Goal: Transaction & Acquisition: Download file/media

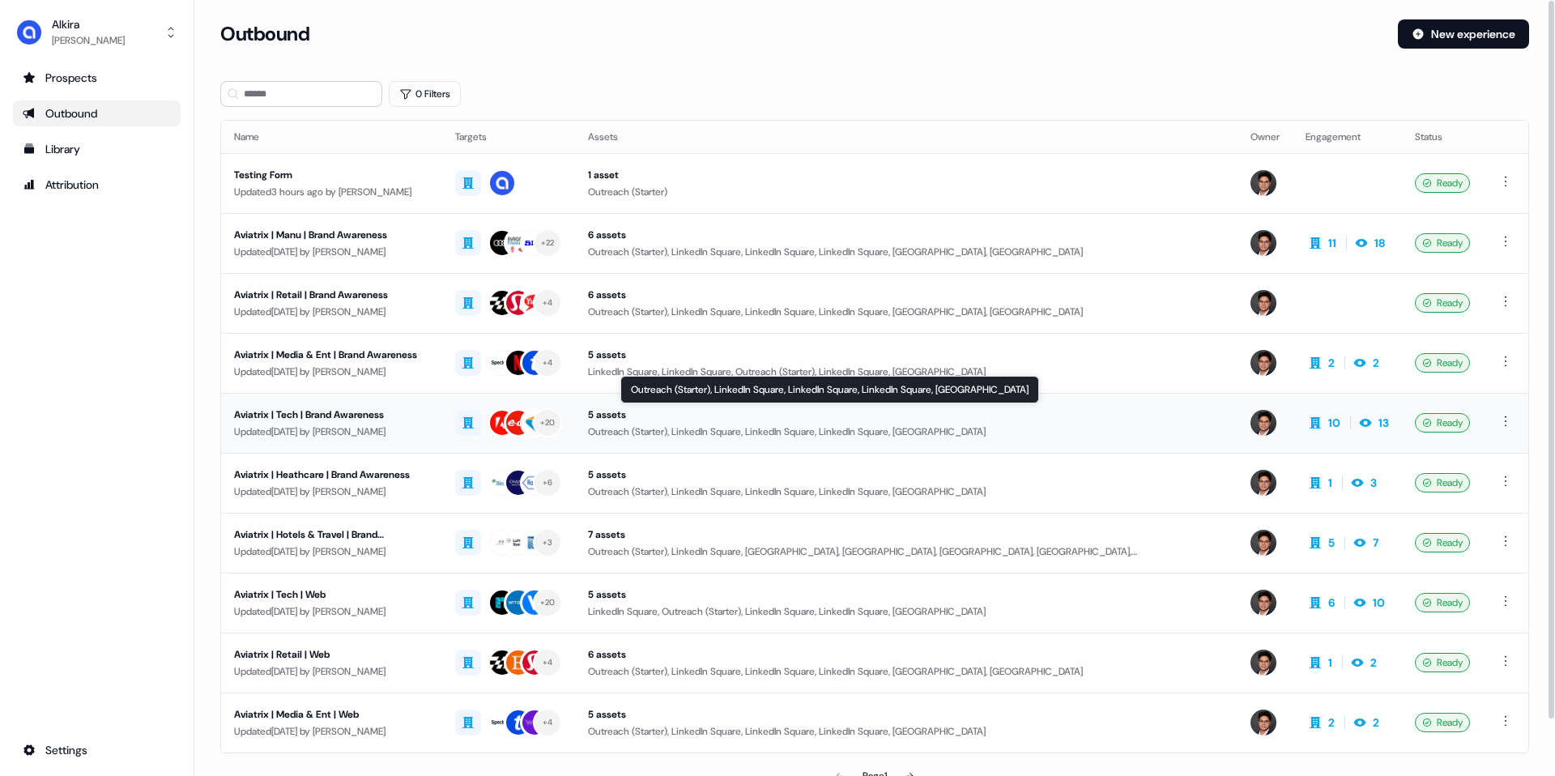
scroll to position [62, 0]
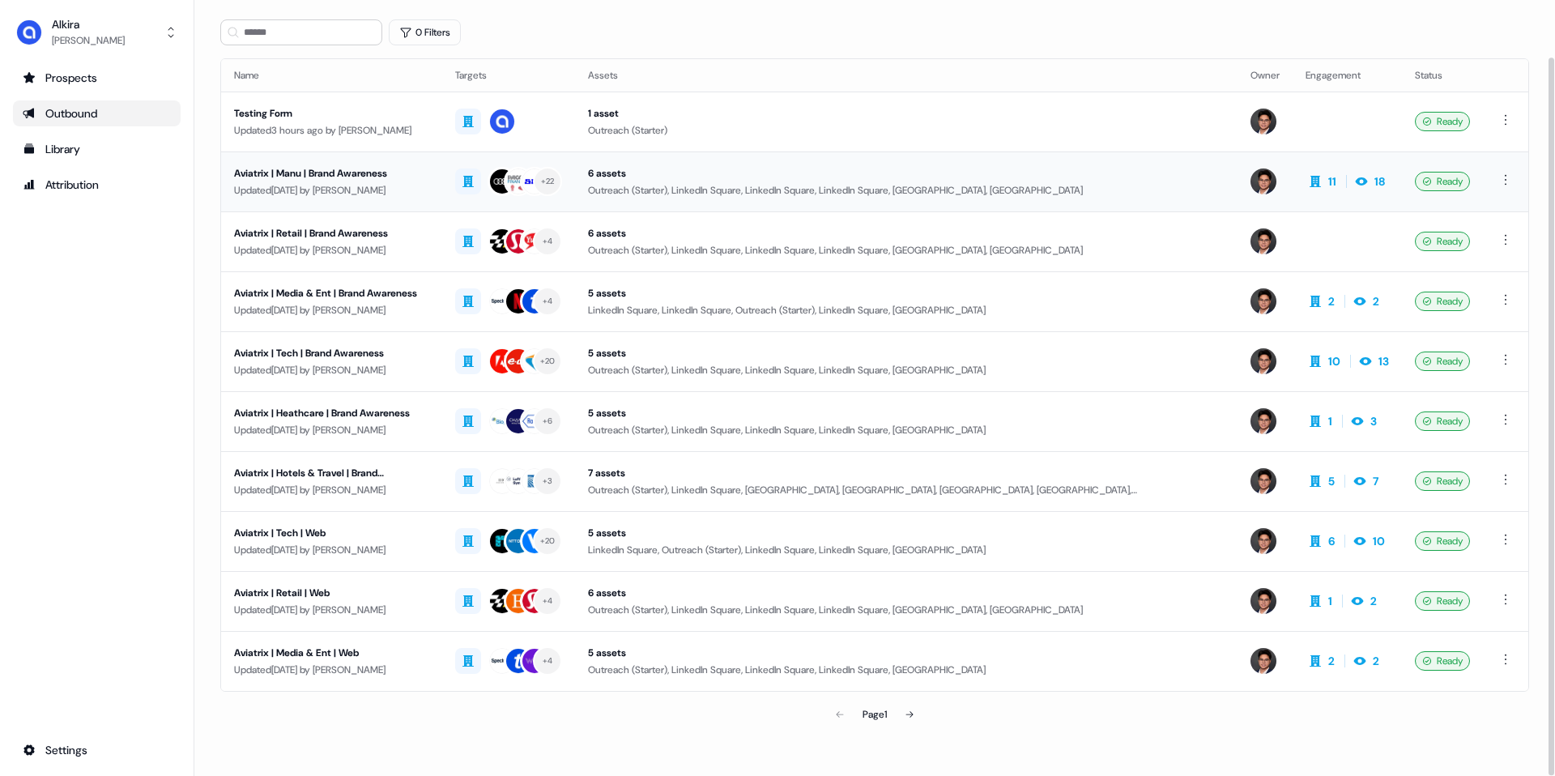
click at [429, 176] on div "Aviatrix | Manu | Brand Awareness" at bounding box center [331, 173] width 195 height 16
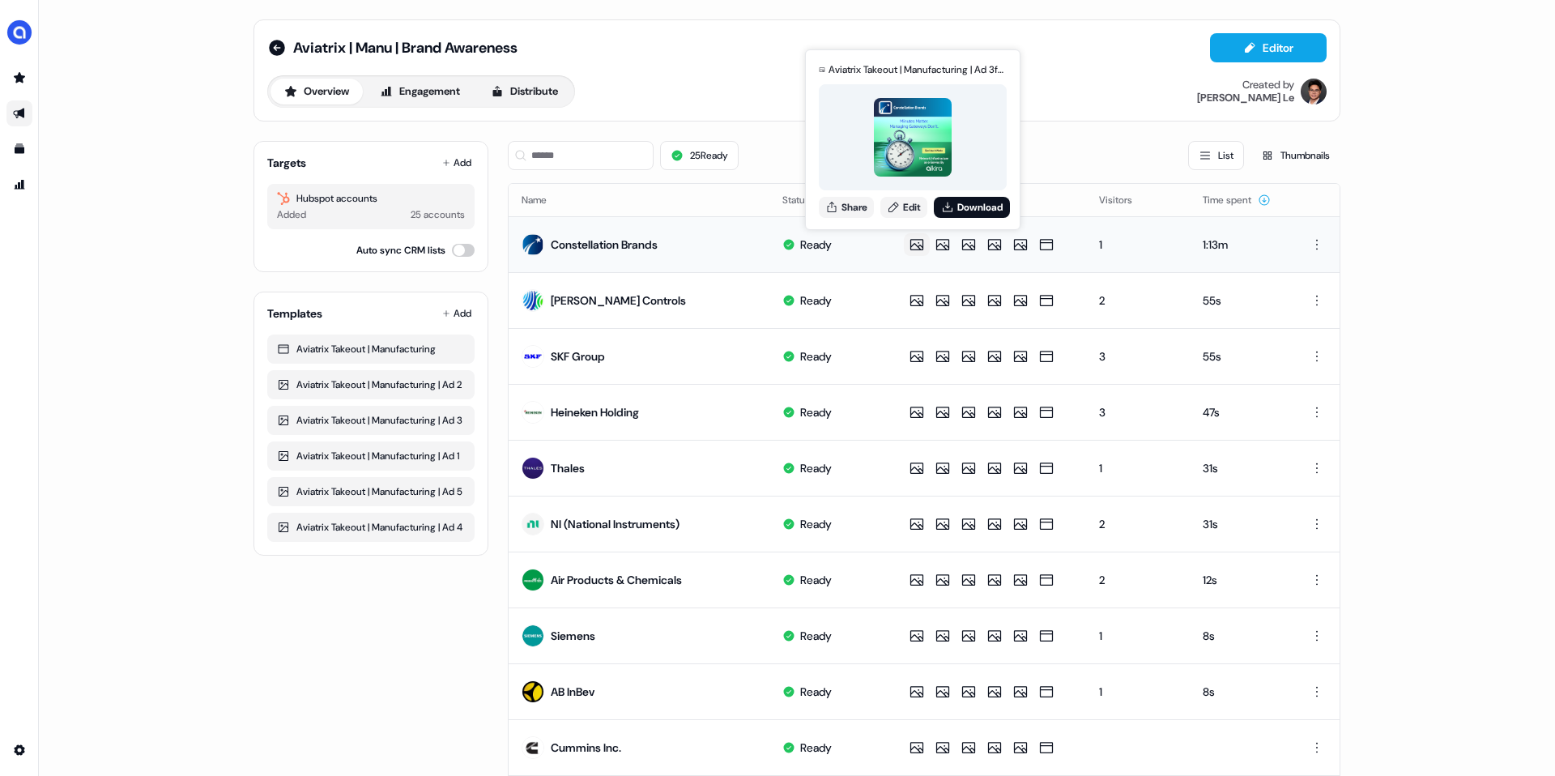
click at [919, 245] on icon at bounding box center [916, 244] width 19 height 16
click at [906, 185] on div at bounding box center [913, 137] width 188 height 106
click at [930, 164] on img at bounding box center [913, 137] width 79 height 79
click at [959, 207] on button "Download" at bounding box center [972, 207] width 76 height 21
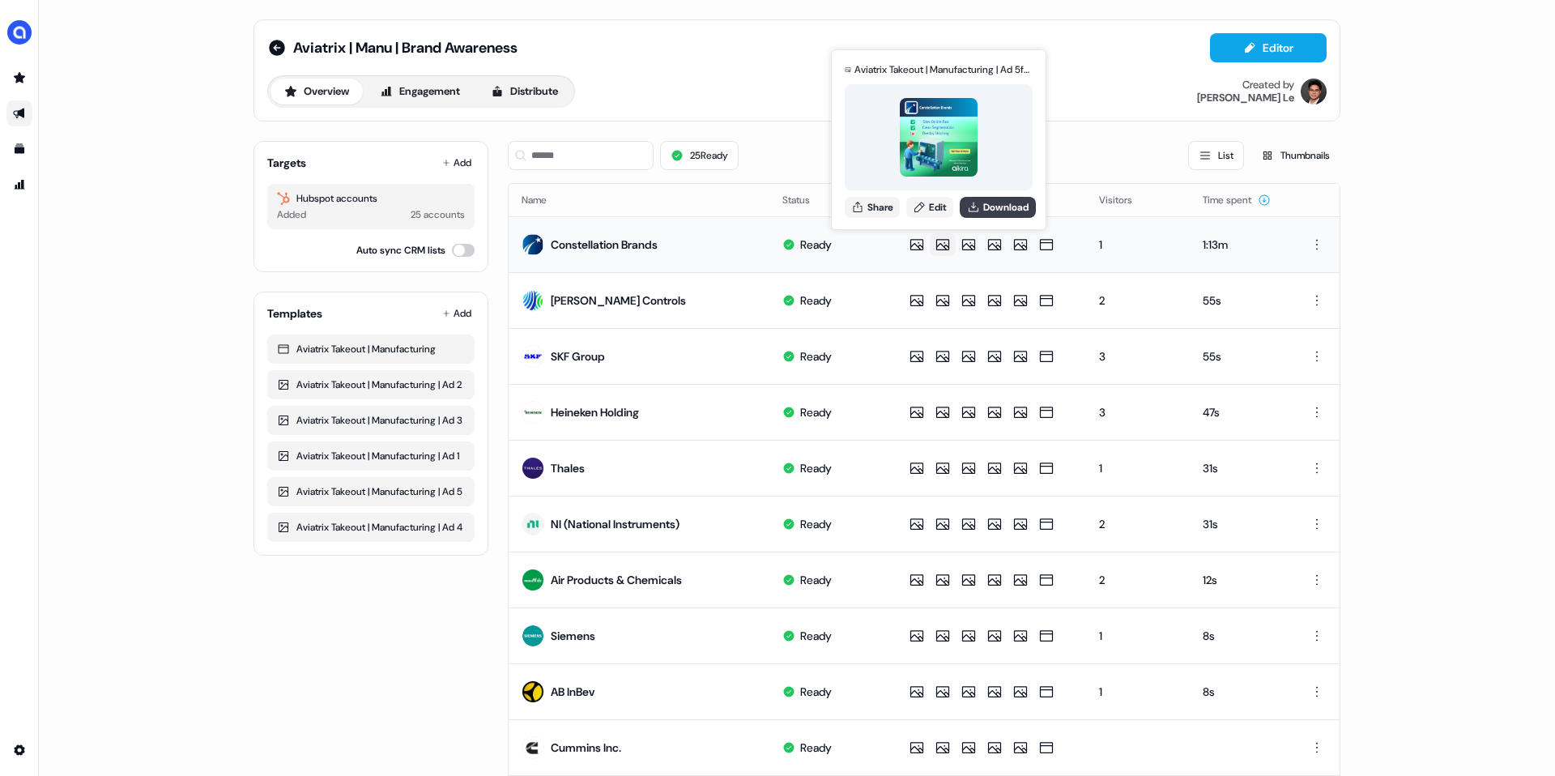
click at [976, 211] on icon at bounding box center [973, 207] width 10 height 10
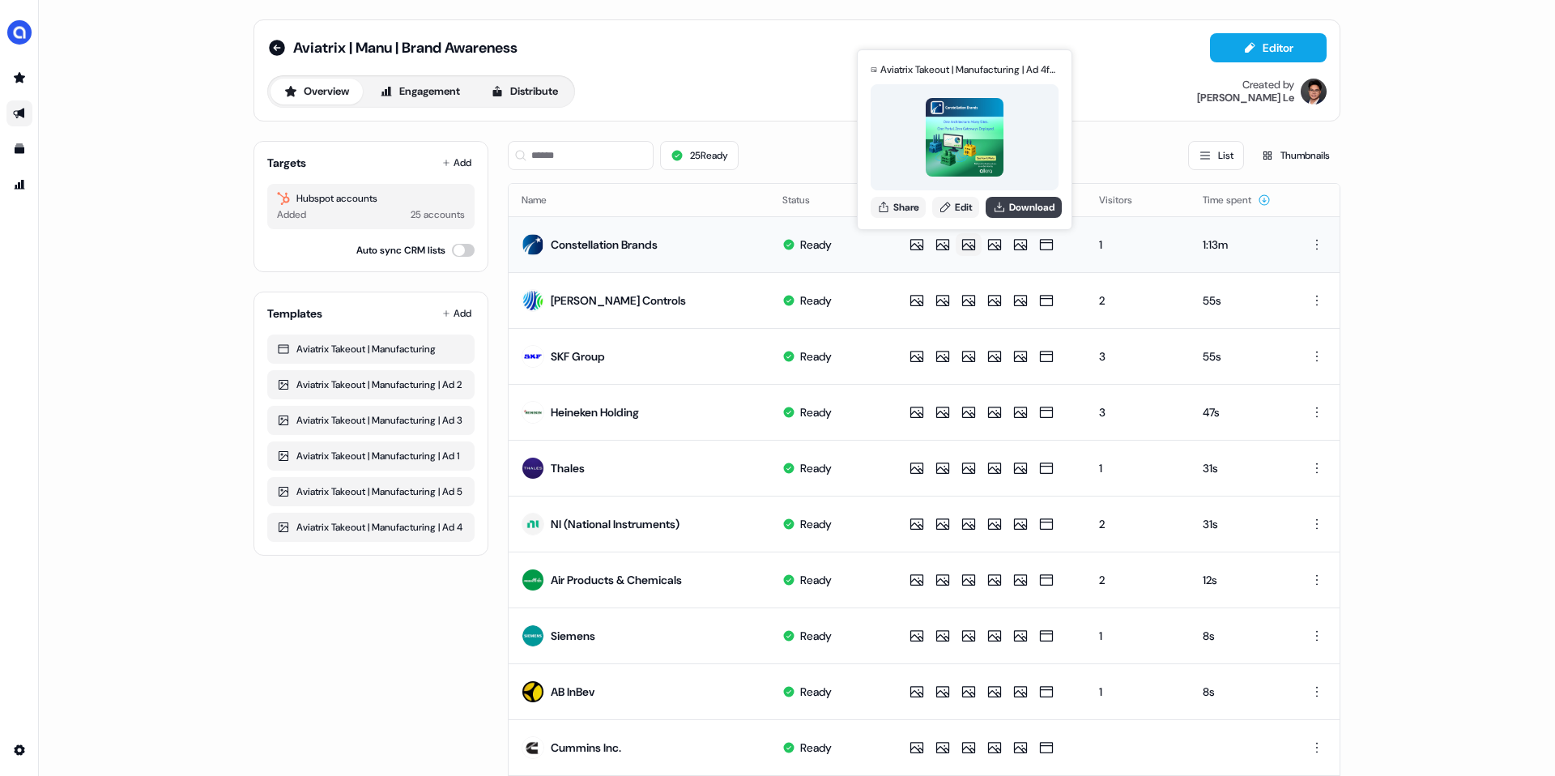
click at [1009, 206] on button "Download" at bounding box center [1023, 207] width 76 height 21
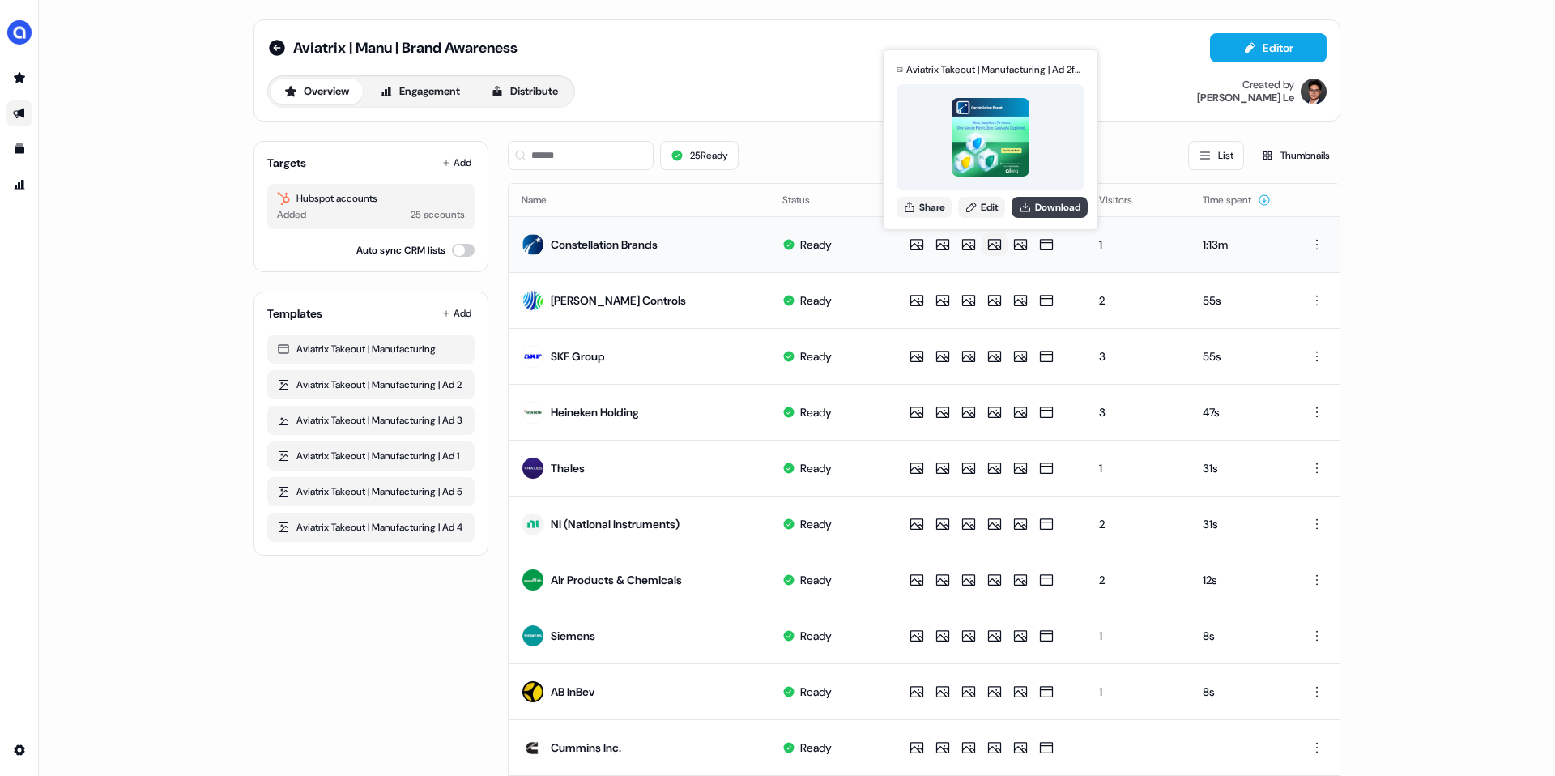
click at [1038, 212] on button "Download" at bounding box center [1049, 207] width 76 height 21
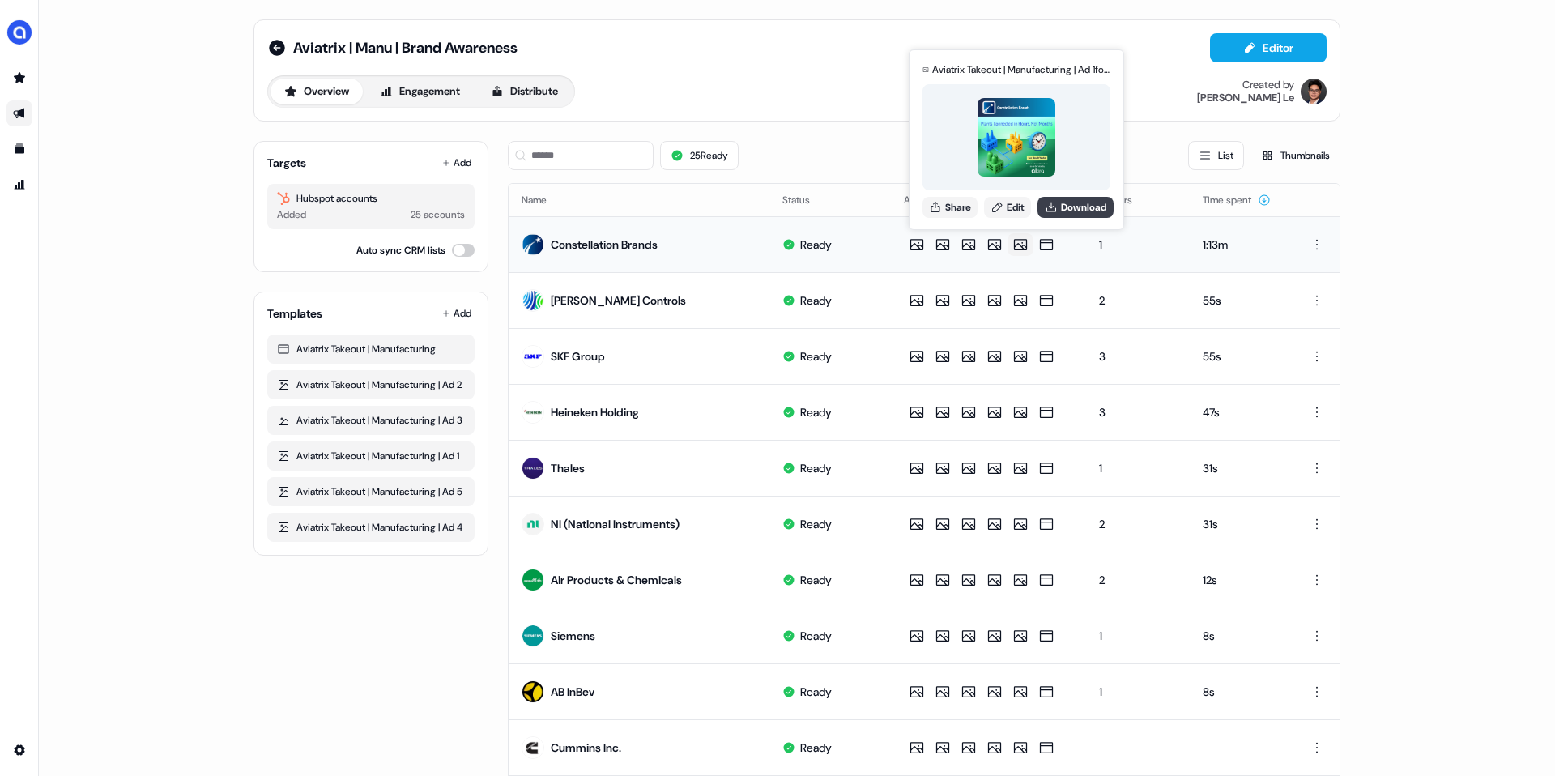
click at [1064, 213] on button "Download" at bounding box center [1075, 207] width 76 height 21
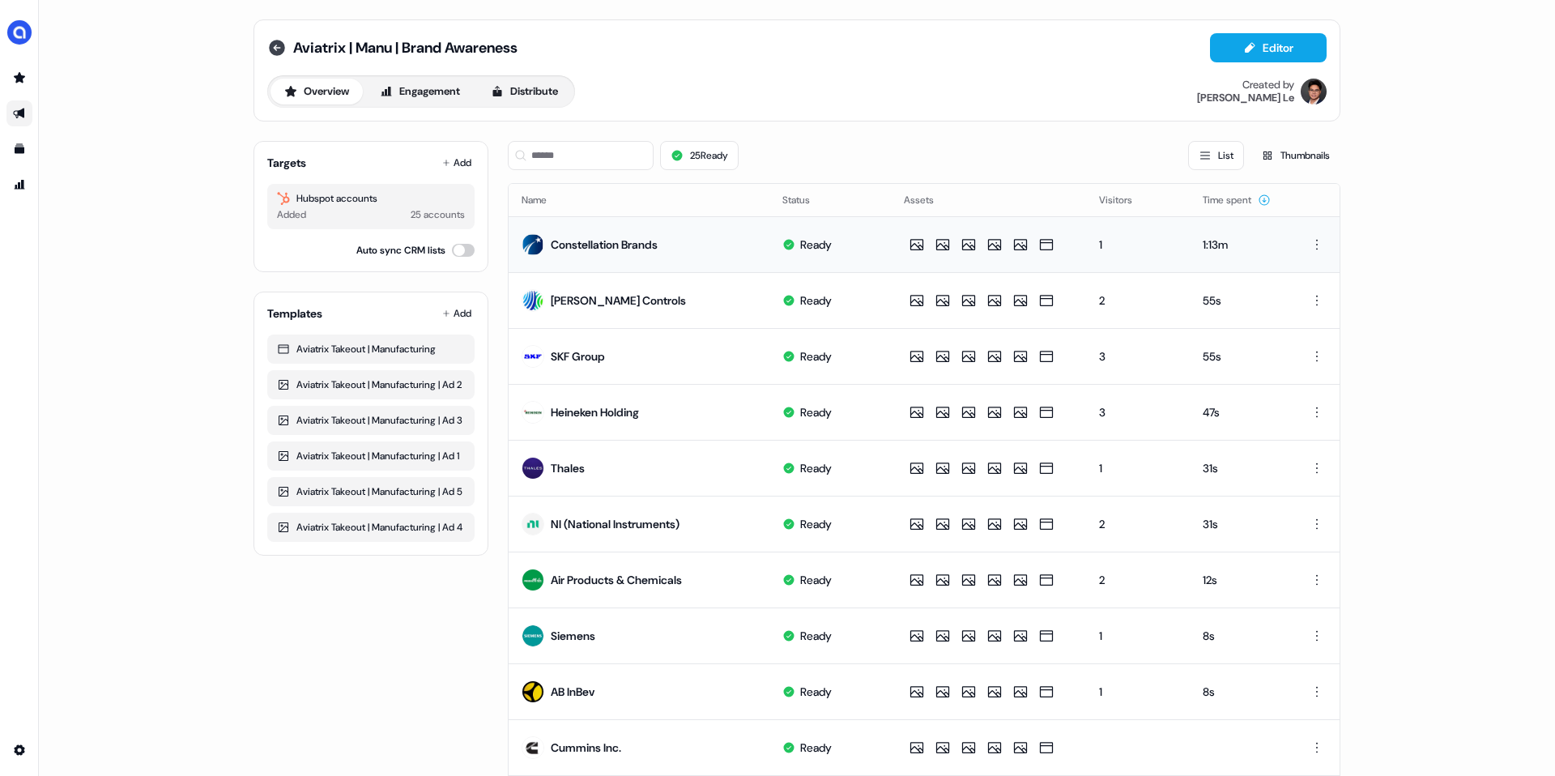
click at [275, 48] on icon at bounding box center [277, 48] width 16 height 16
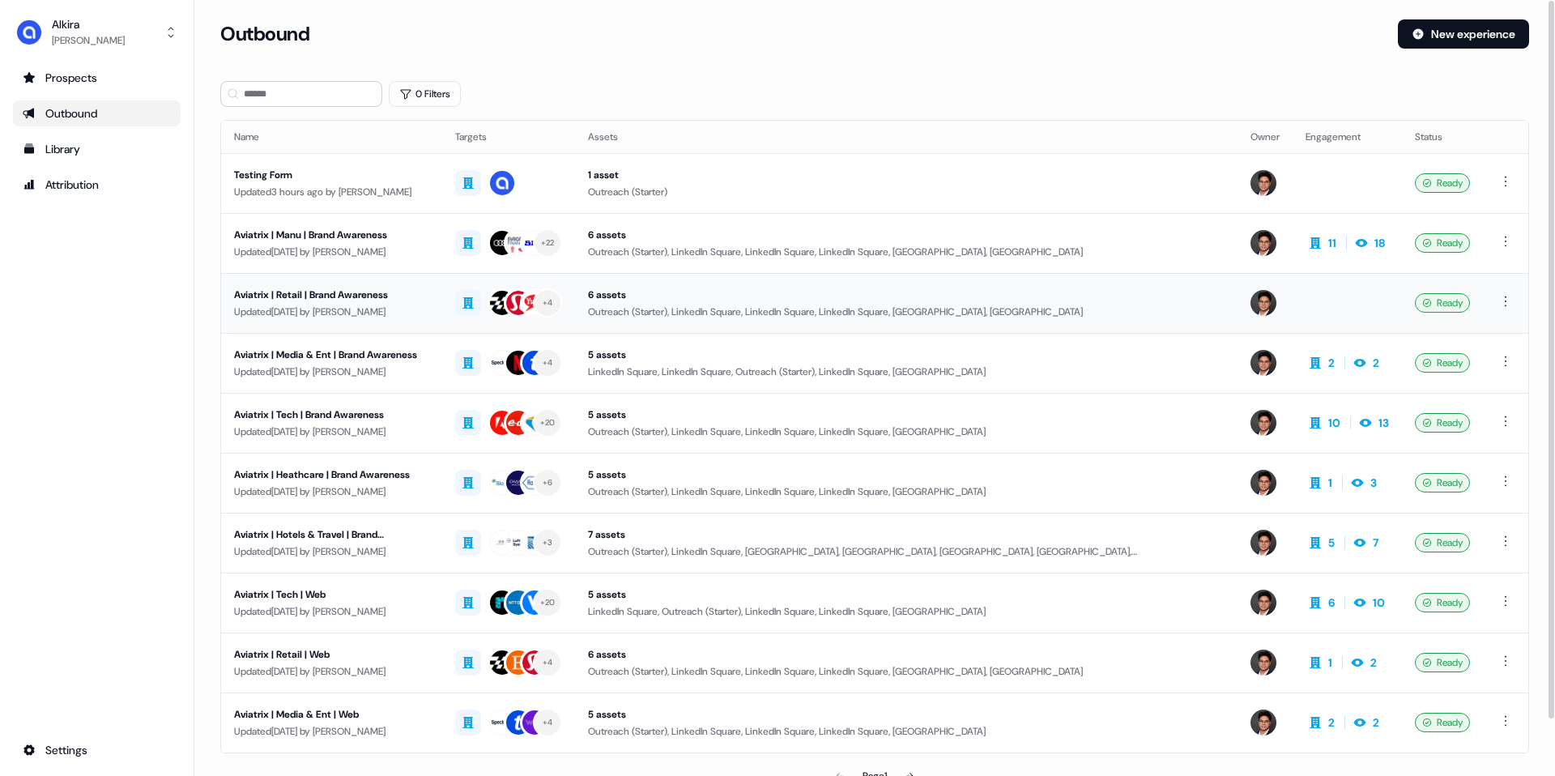
click at [411, 306] on div "Updated [DATE] by [PERSON_NAME]" at bounding box center [331, 312] width 195 height 16
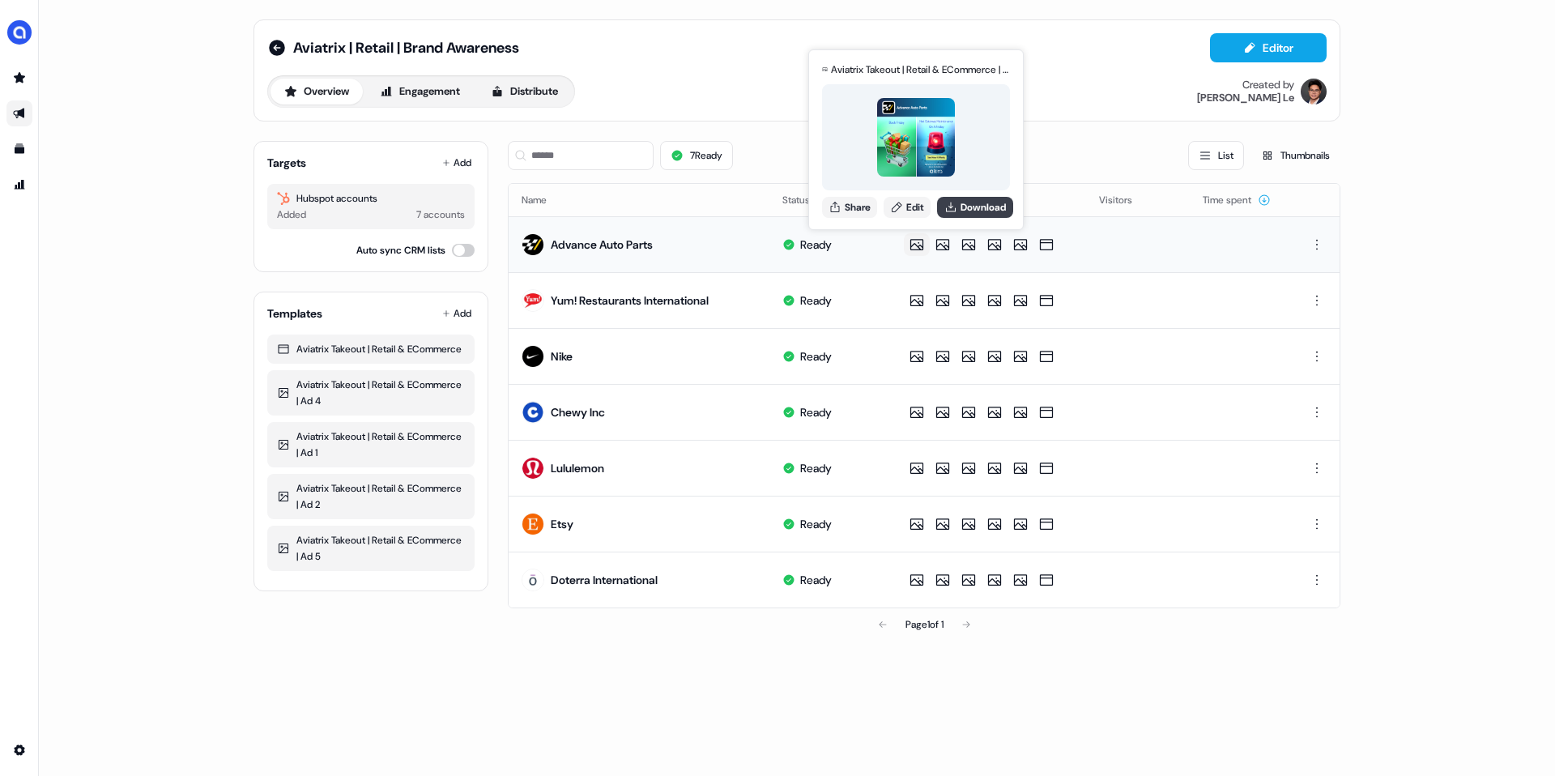
click at [957, 206] on icon at bounding box center [950, 207] width 13 height 13
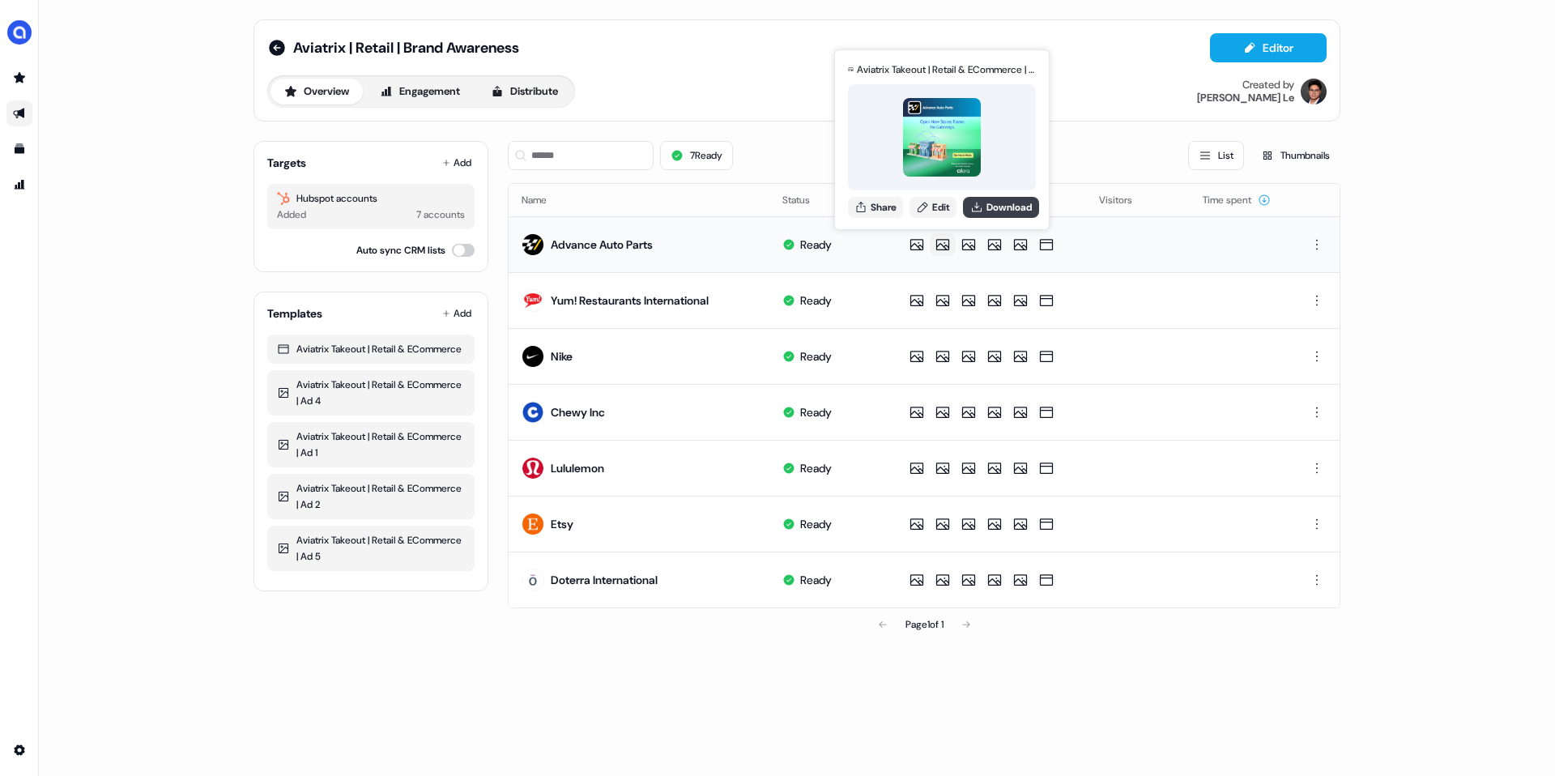
click at [976, 211] on icon at bounding box center [976, 207] width 13 height 13
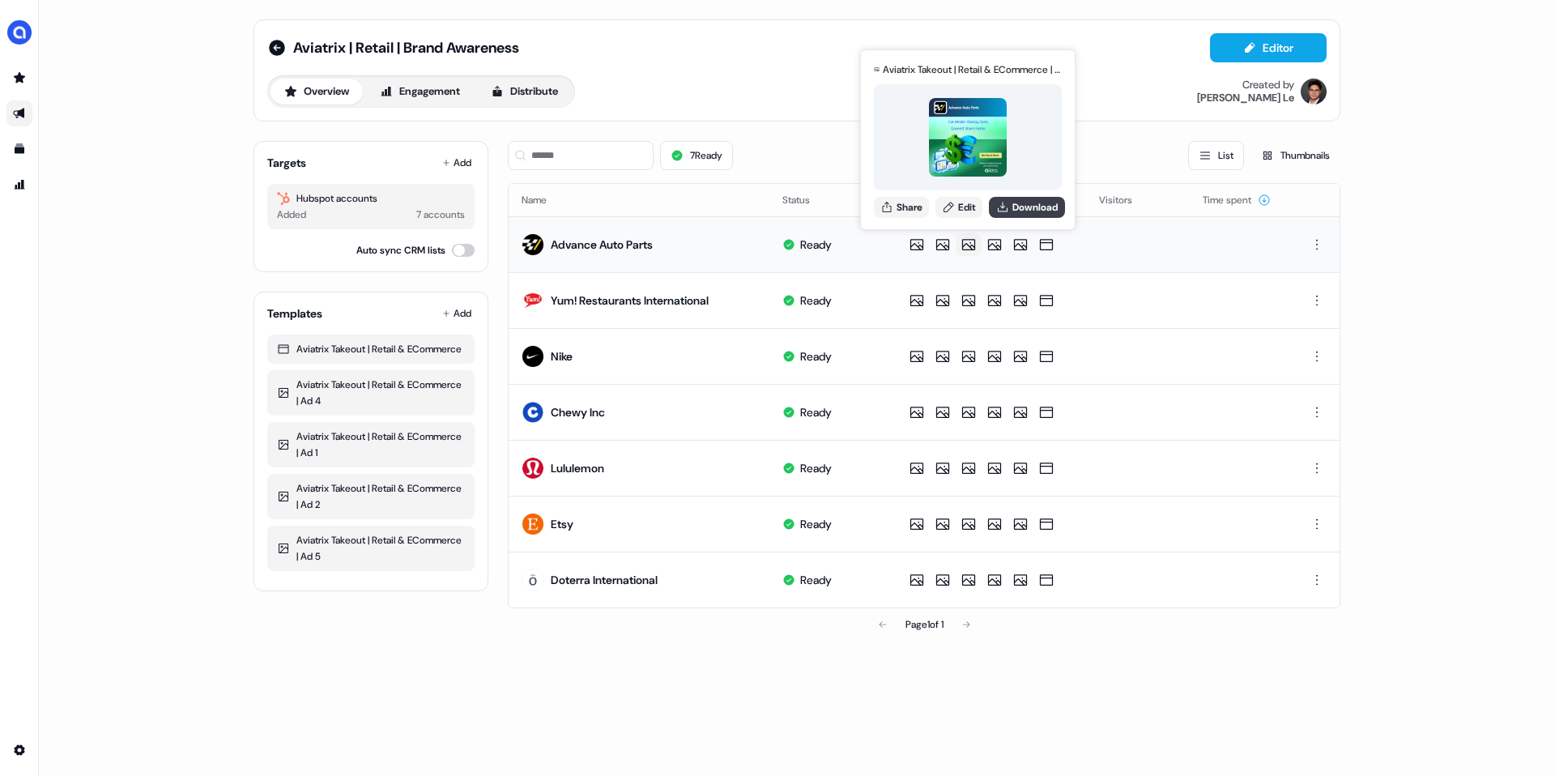
click at [1014, 211] on button "Download" at bounding box center [1027, 207] width 76 height 21
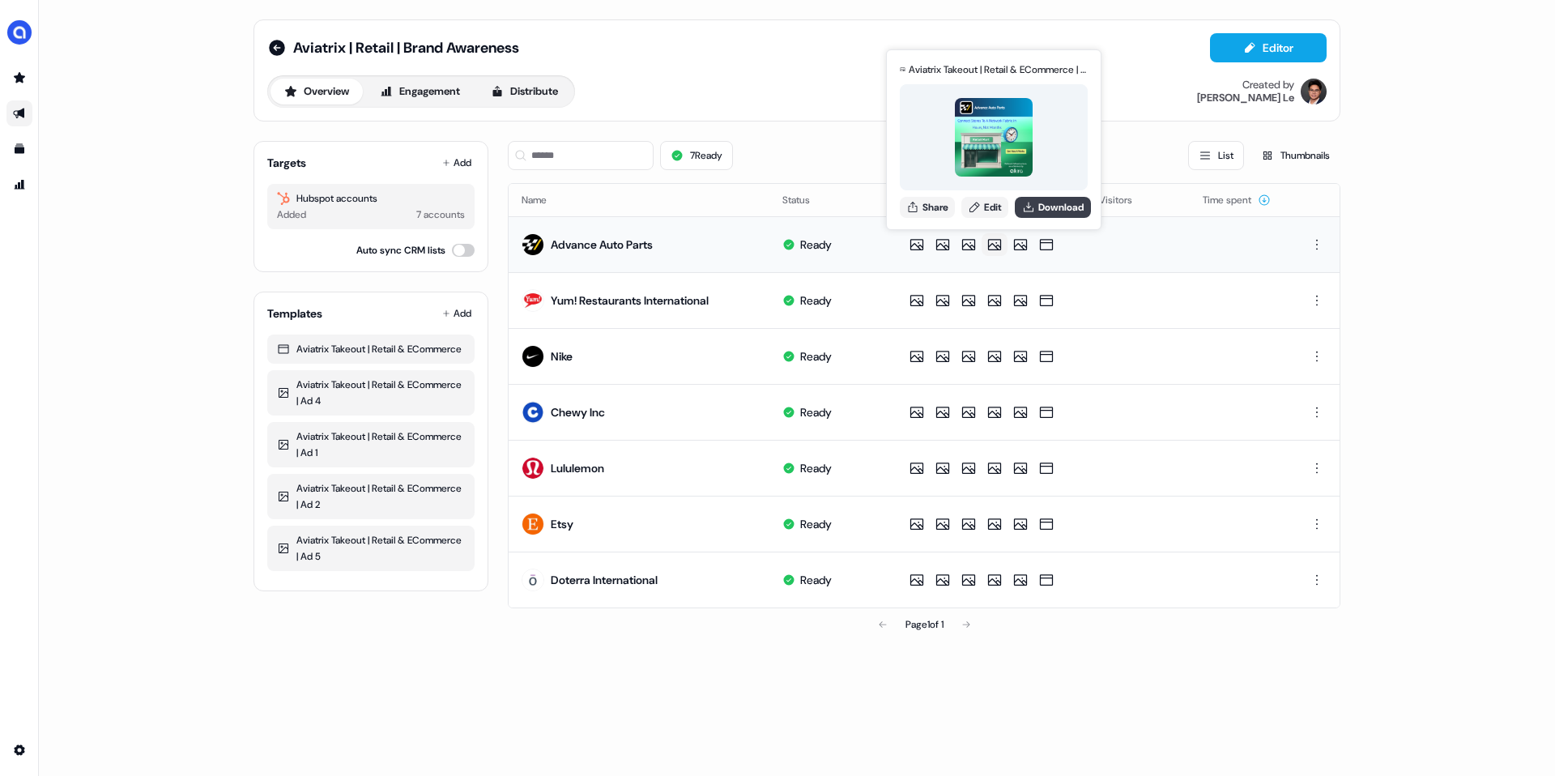
click at [1040, 209] on button "Download" at bounding box center [1053, 207] width 76 height 21
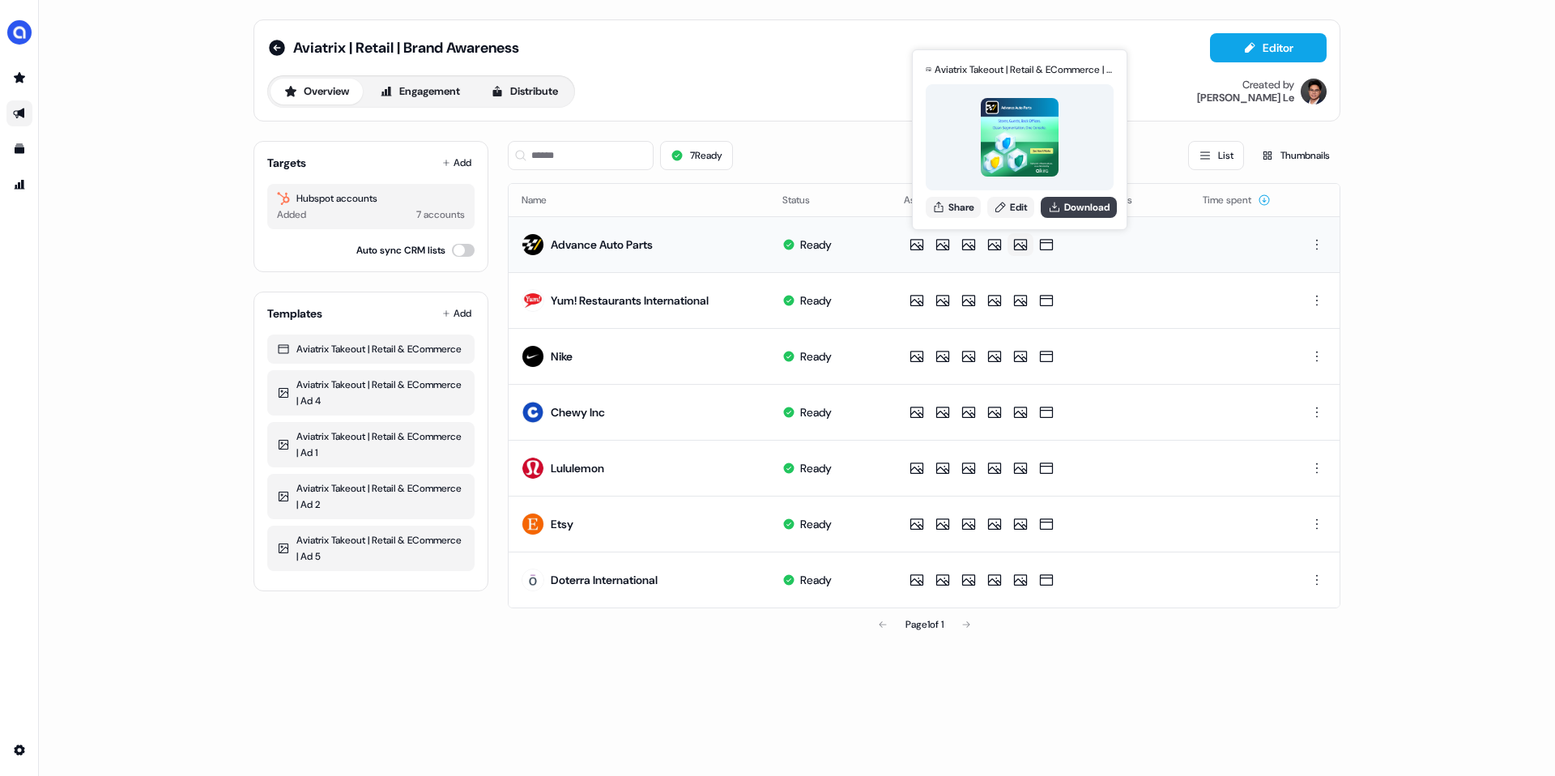
click at [1081, 210] on button "Download" at bounding box center [1078, 207] width 76 height 21
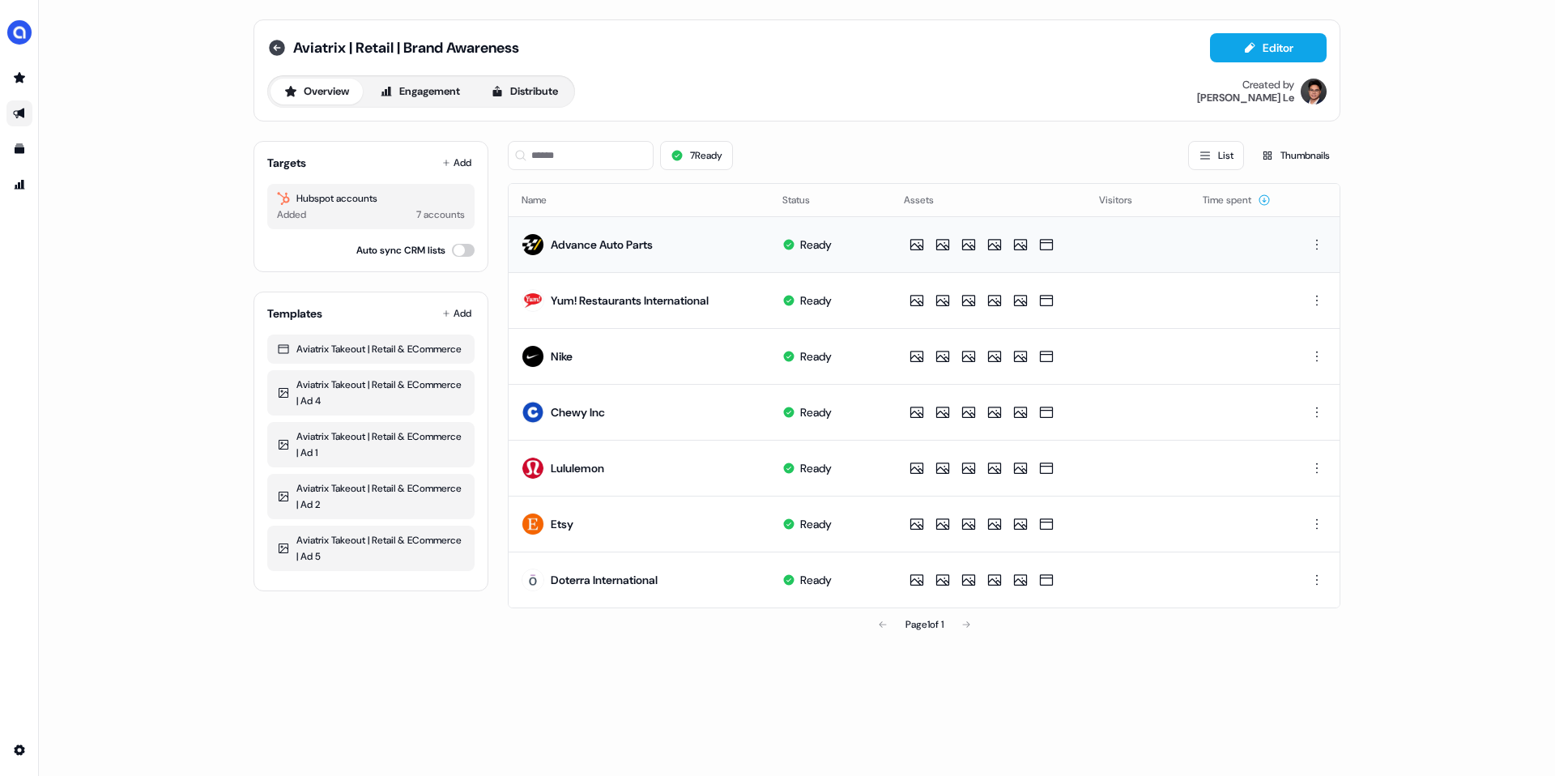
click at [284, 46] on icon at bounding box center [277, 48] width 16 height 16
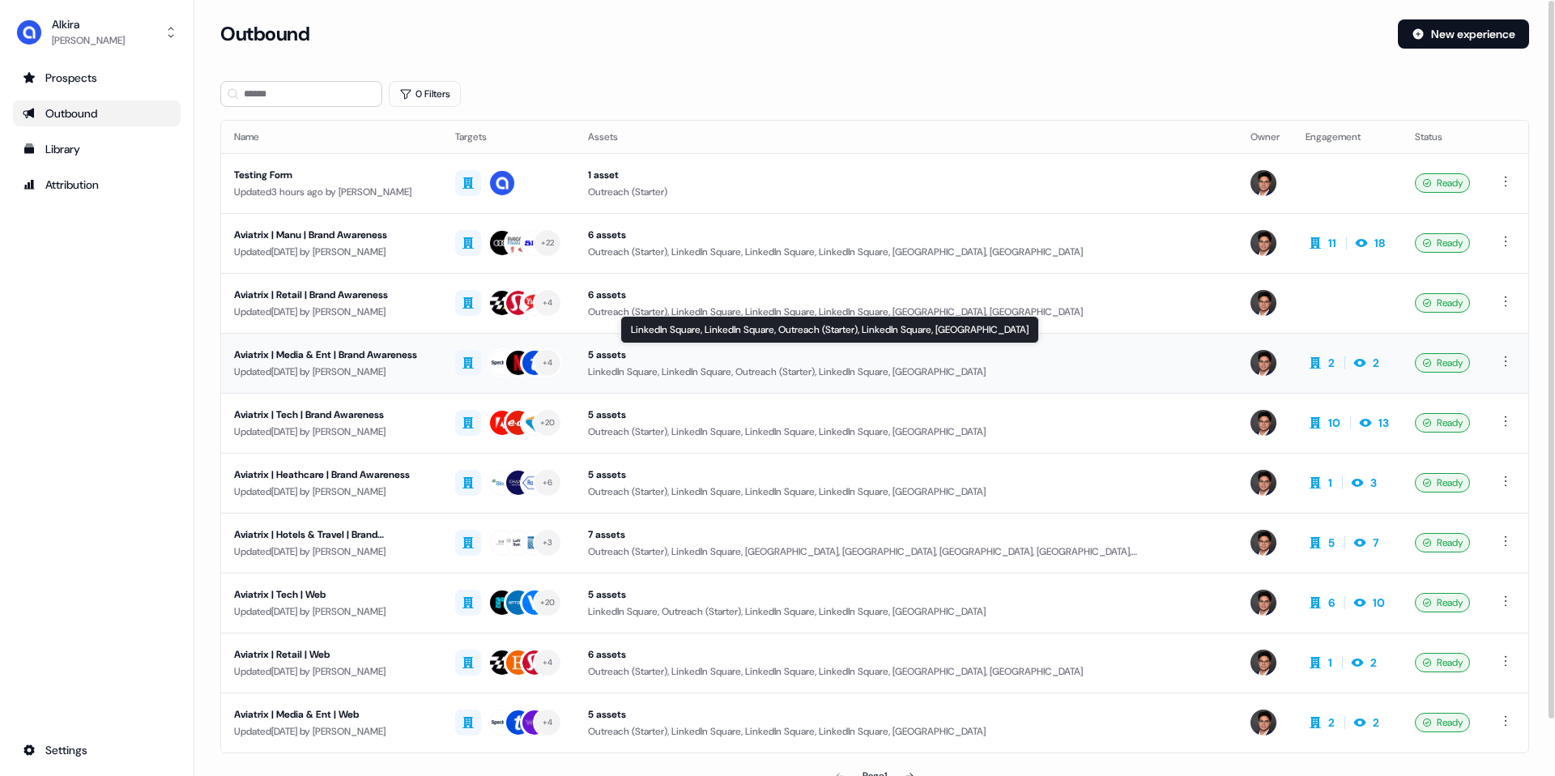
click at [1150, 360] on div "5 assets" at bounding box center [906, 355] width 636 height 16
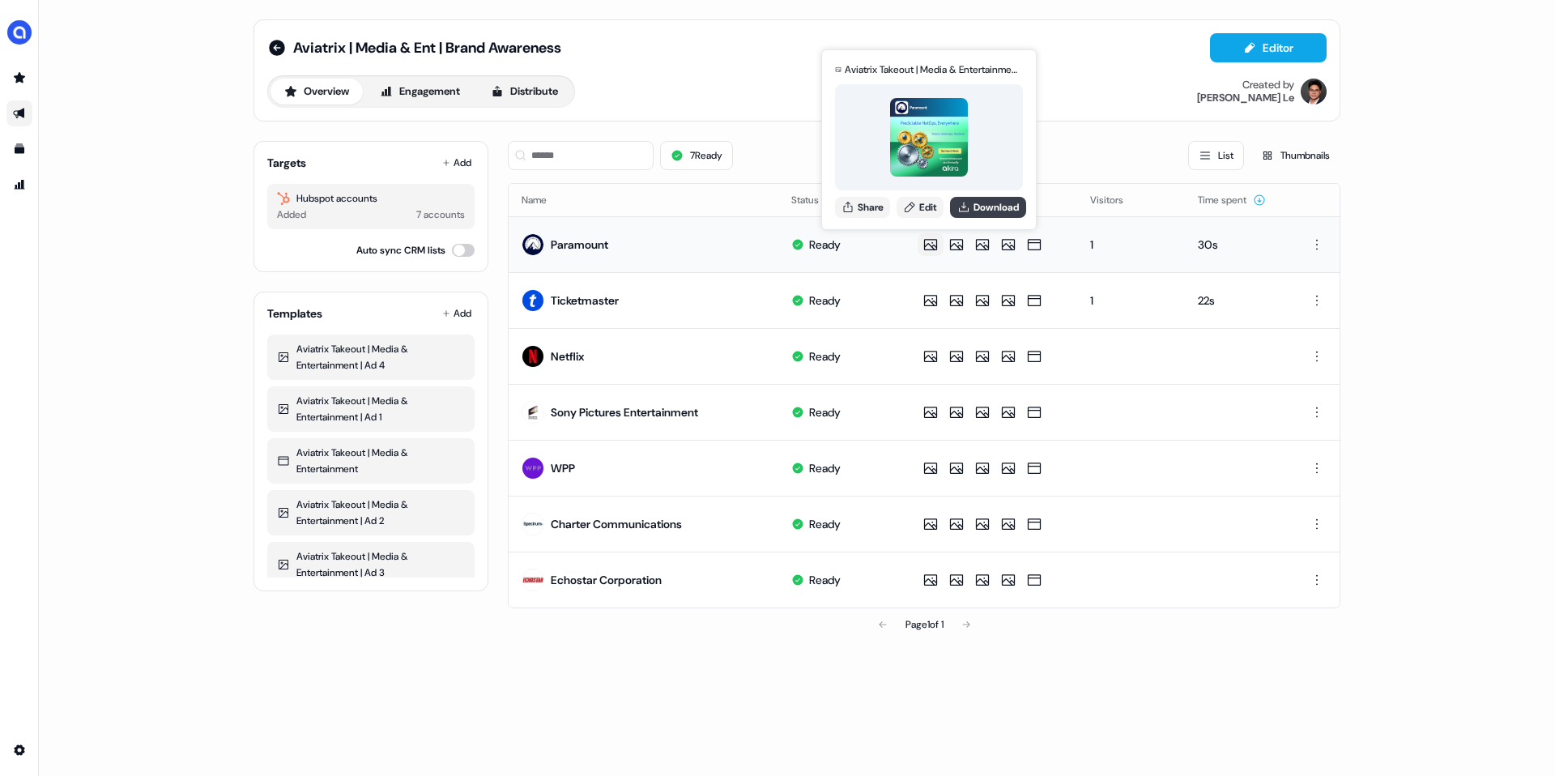
click at [987, 214] on button "Download" at bounding box center [988, 207] width 76 height 21
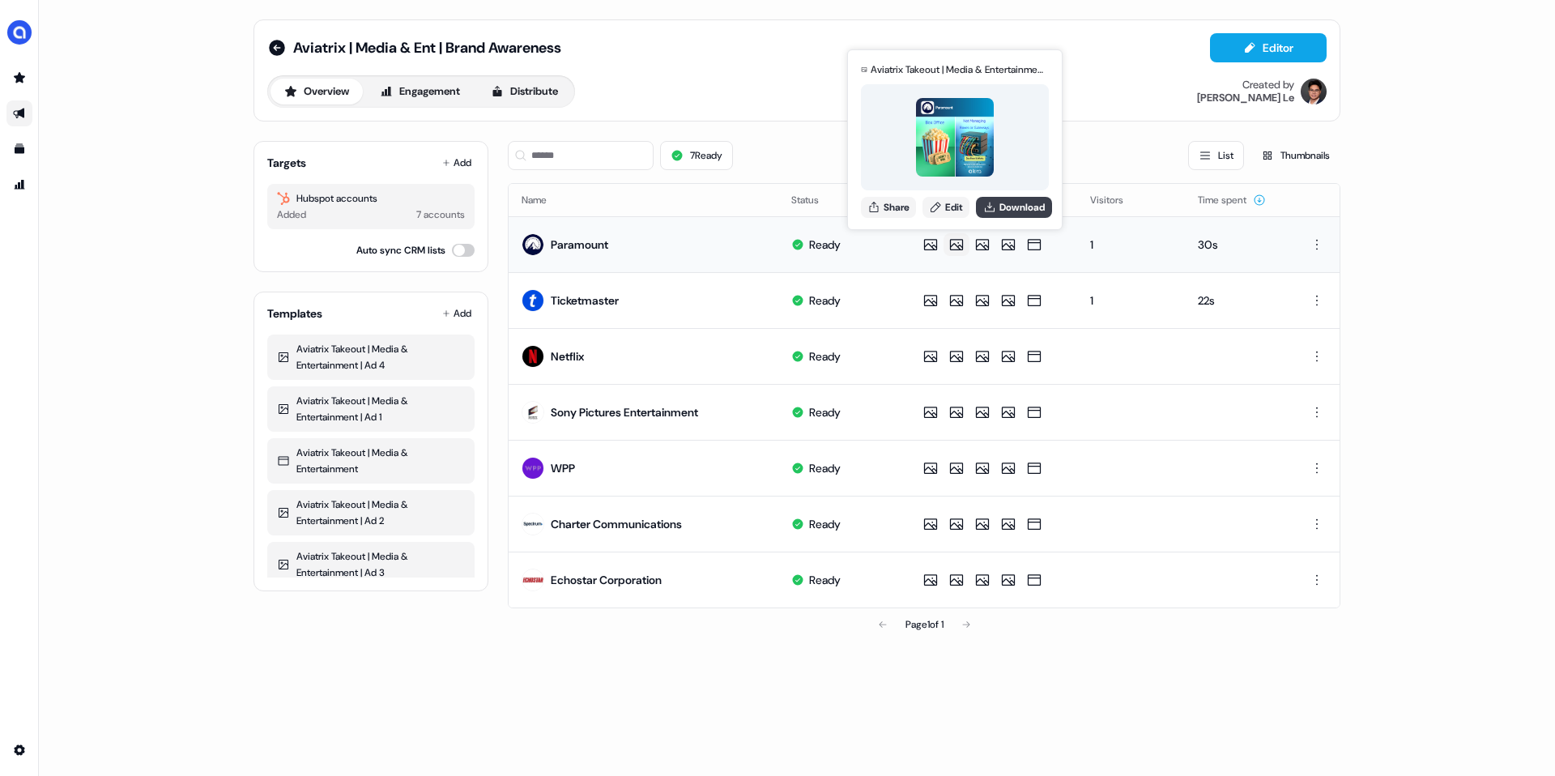
click at [1023, 200] on button "Download" at bounding box center [1014, 207] width 76 height 21
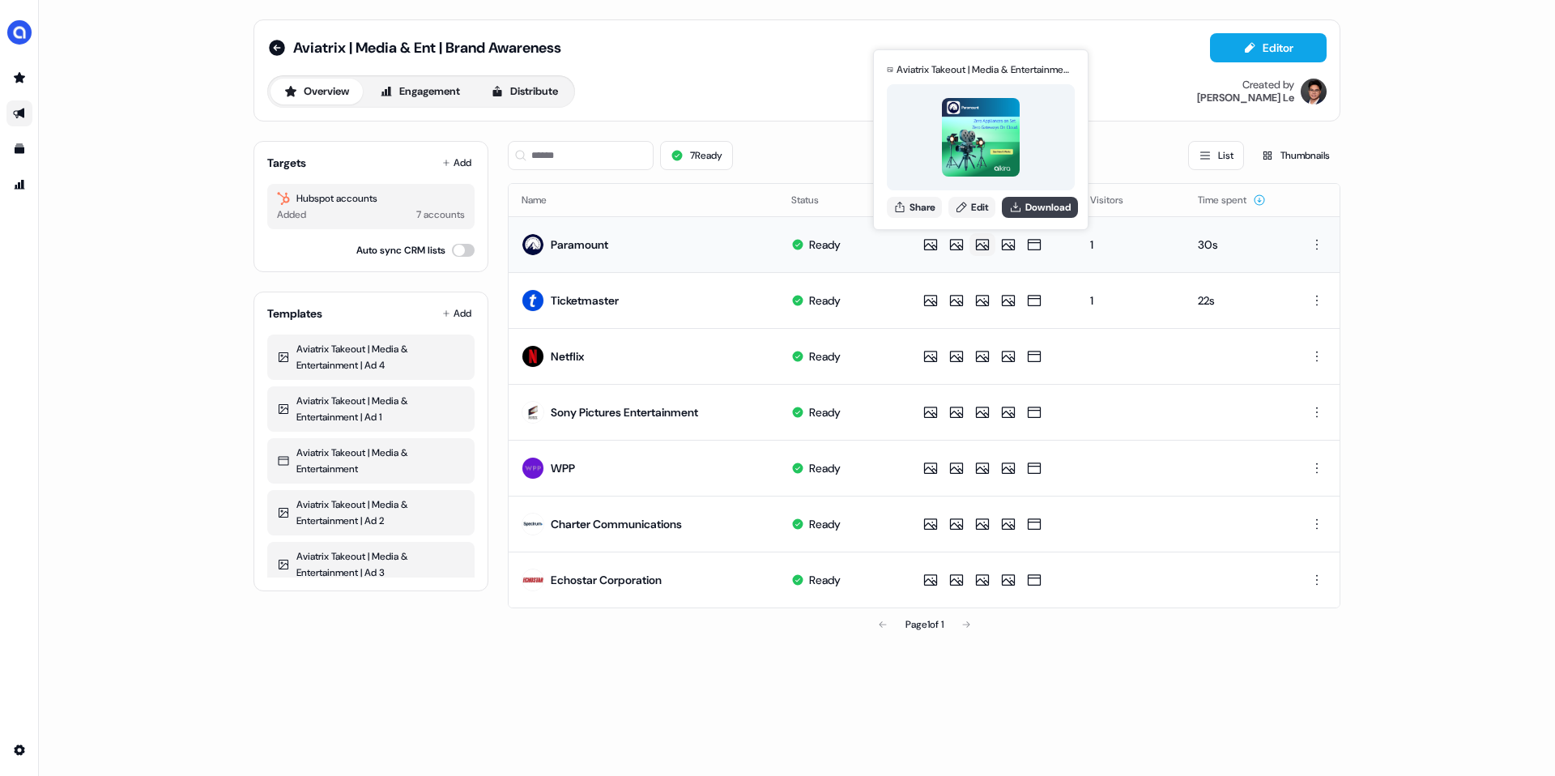
click at [1020, 212] on icon at bounding box center [1015, 207] width 13 height 13
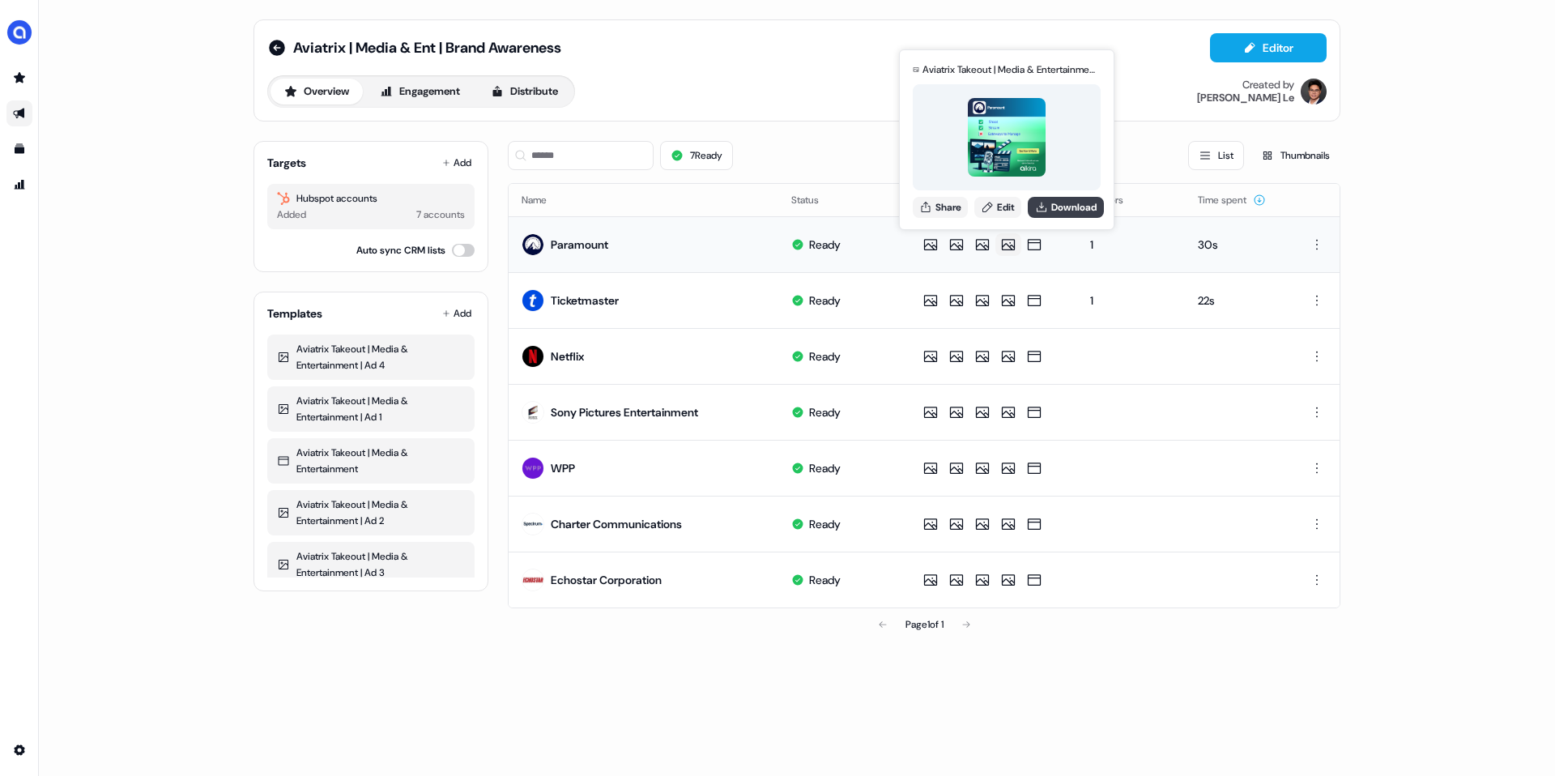
click at [1057, 211] on button "Download" at bounding box center [1065, 207] width 76 height 21
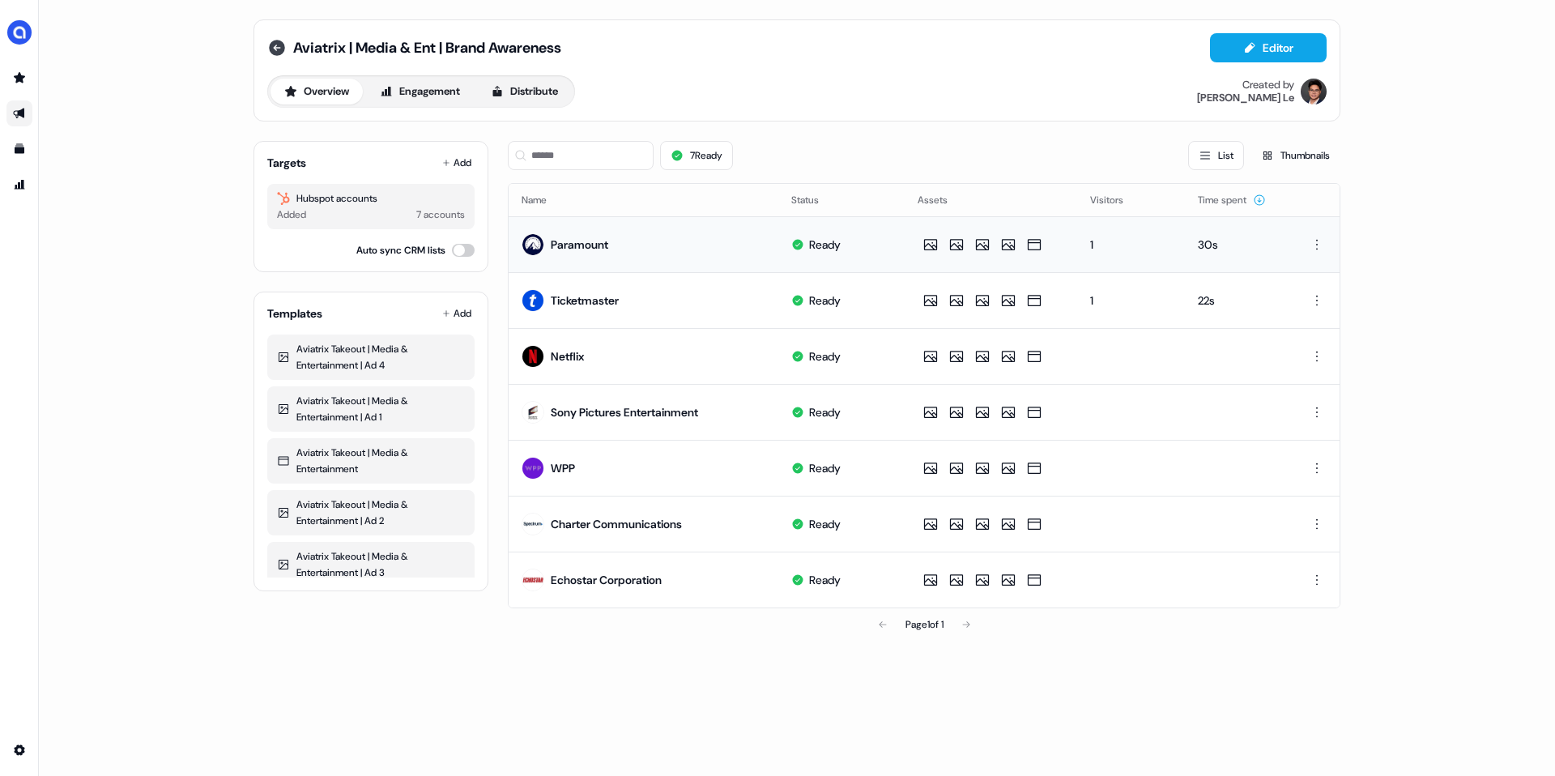
click at [279, 49] on icon at bounding box center [277, 48] width 16 height 16
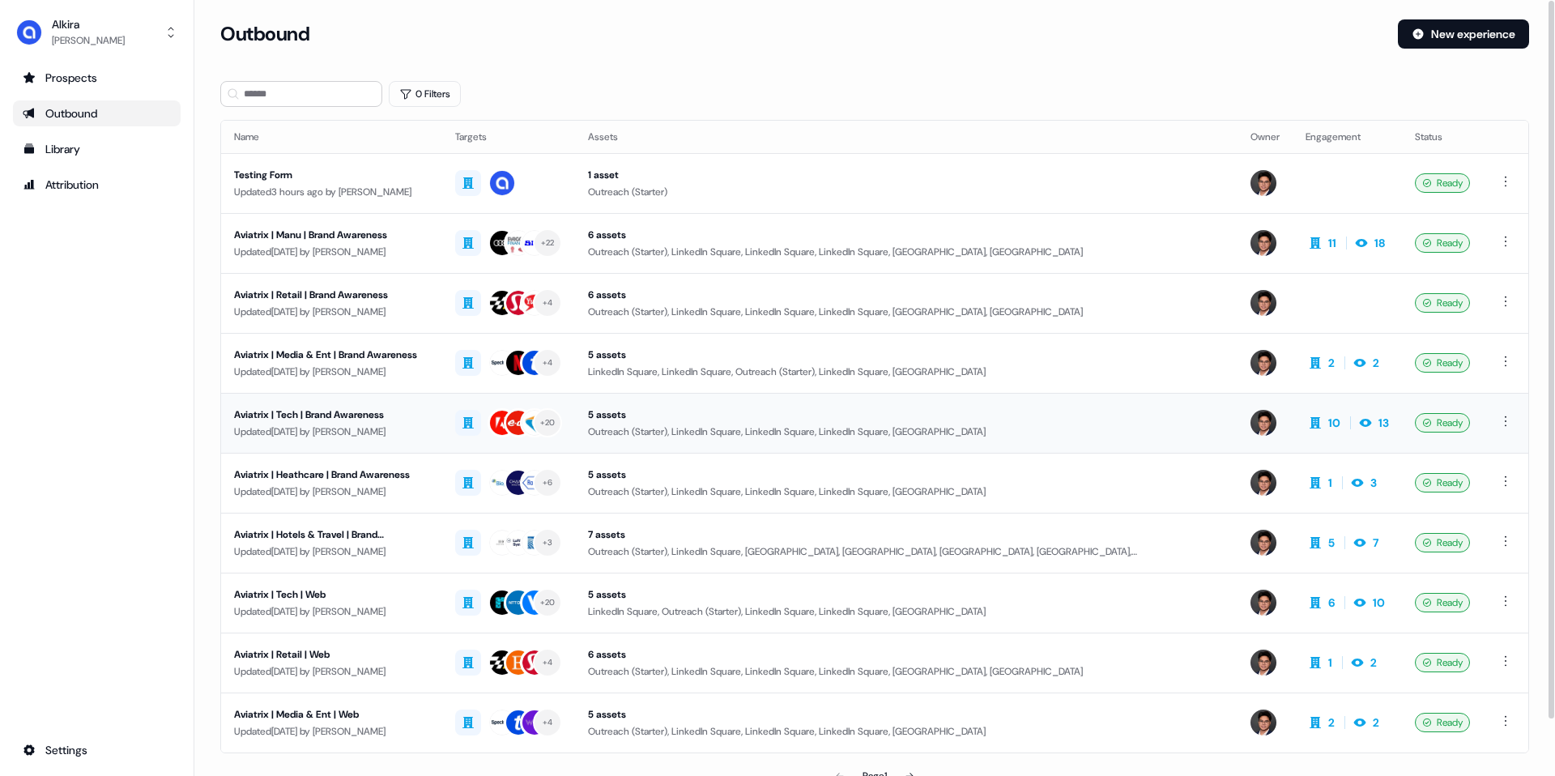
click at [351, 414] on div "Aviatrix | Tech | Brand Awareness" at bounding box center [331, 414] width 195 height 16
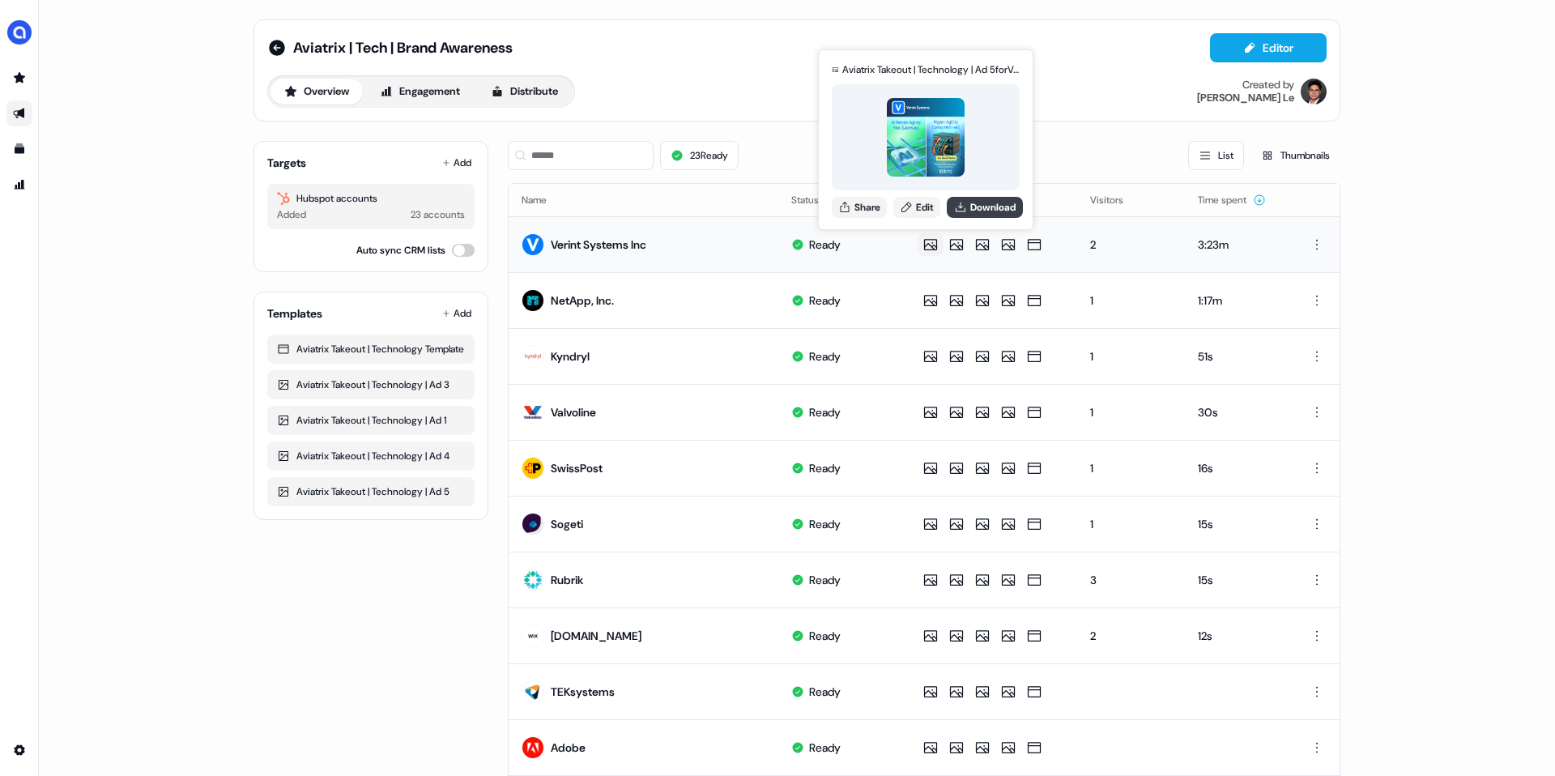
click at [985, 202] on button "Download" at bounding box center [985, 207] width 76 height 21
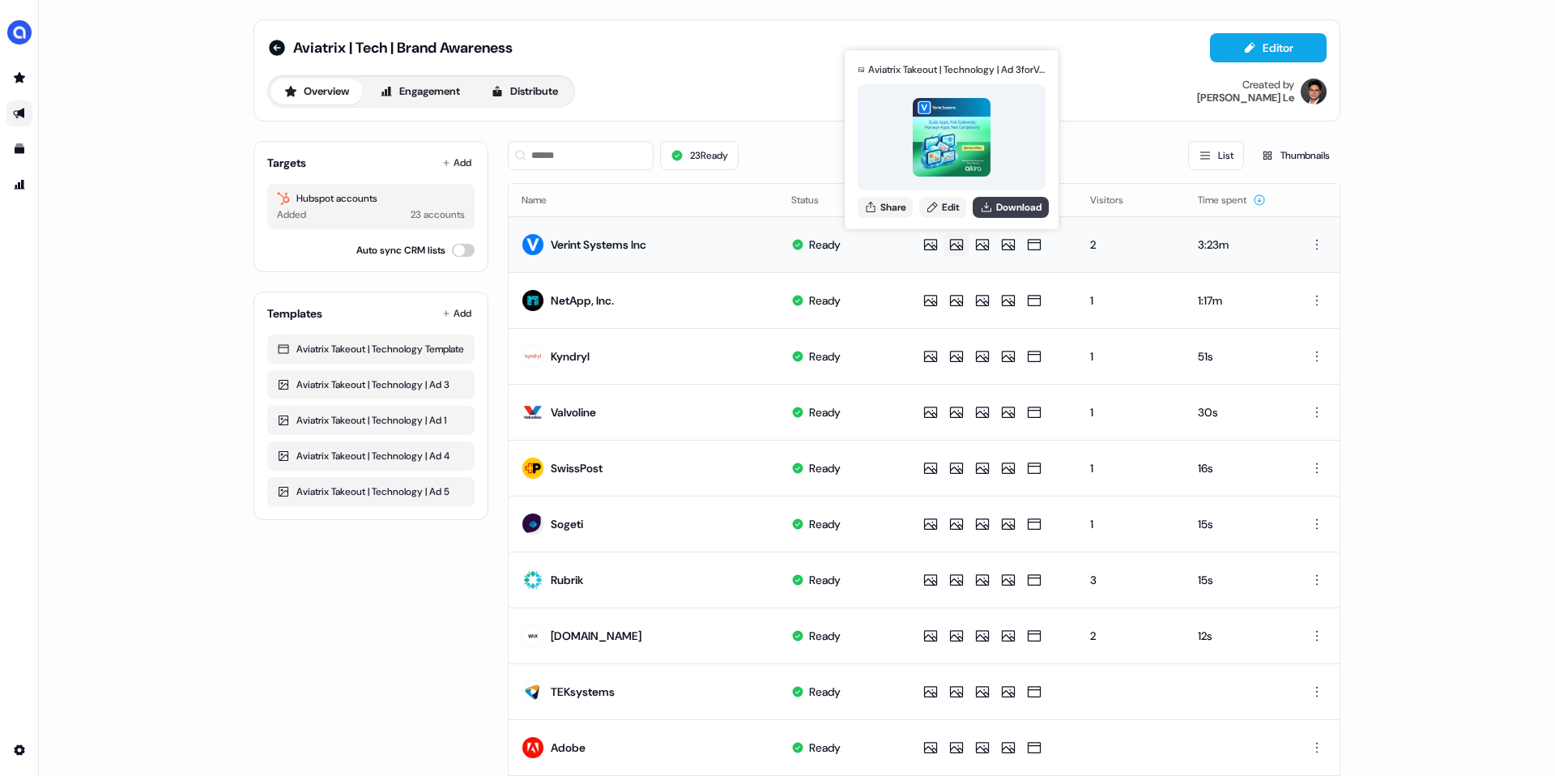
click at [1012, 206] on button "Download" at bounding box center [1010, 207] width 76 height 21
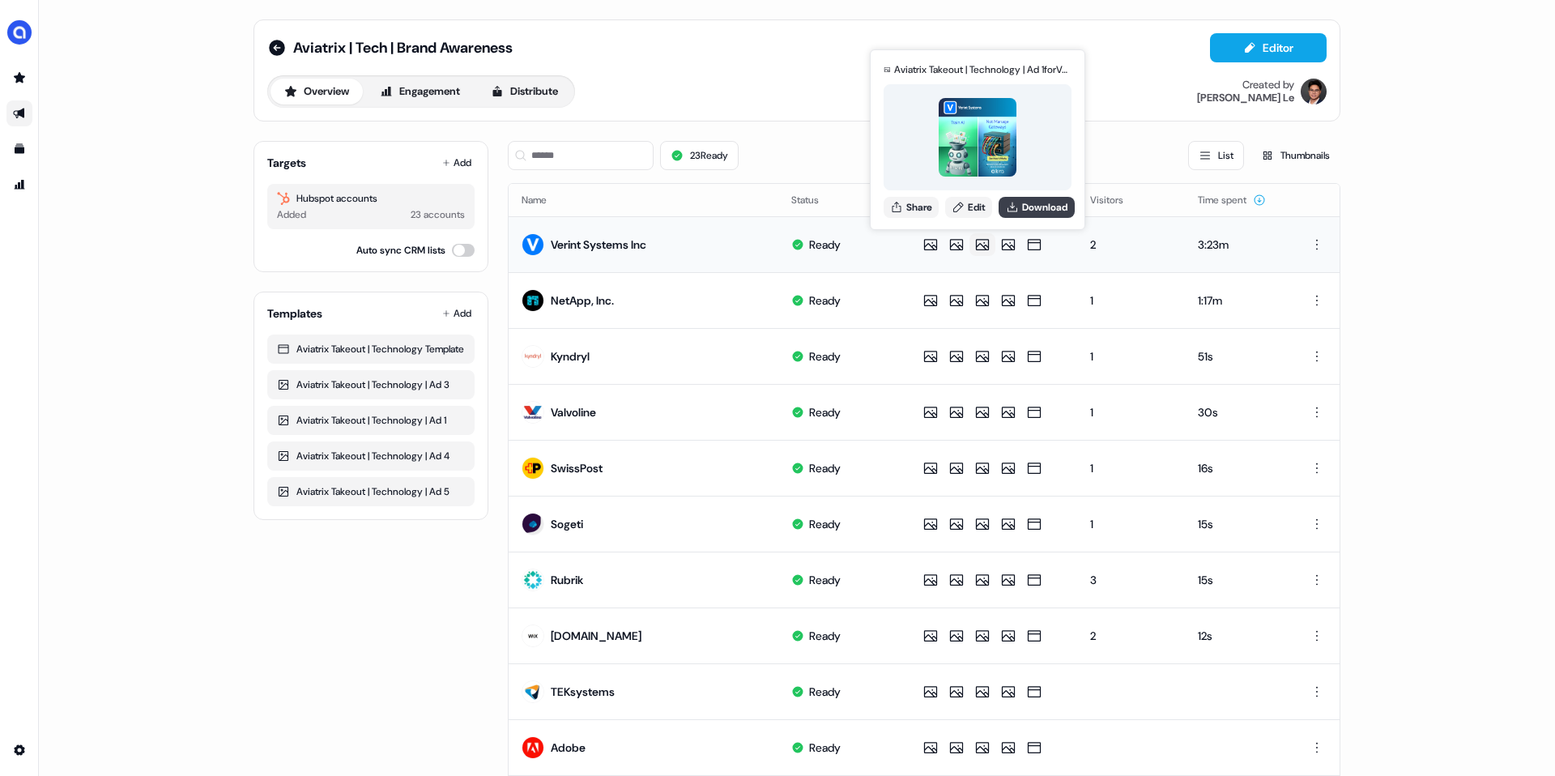
click at [1033, 211] on button "Download" at bounding box center [1036, 207] width 76 height 21
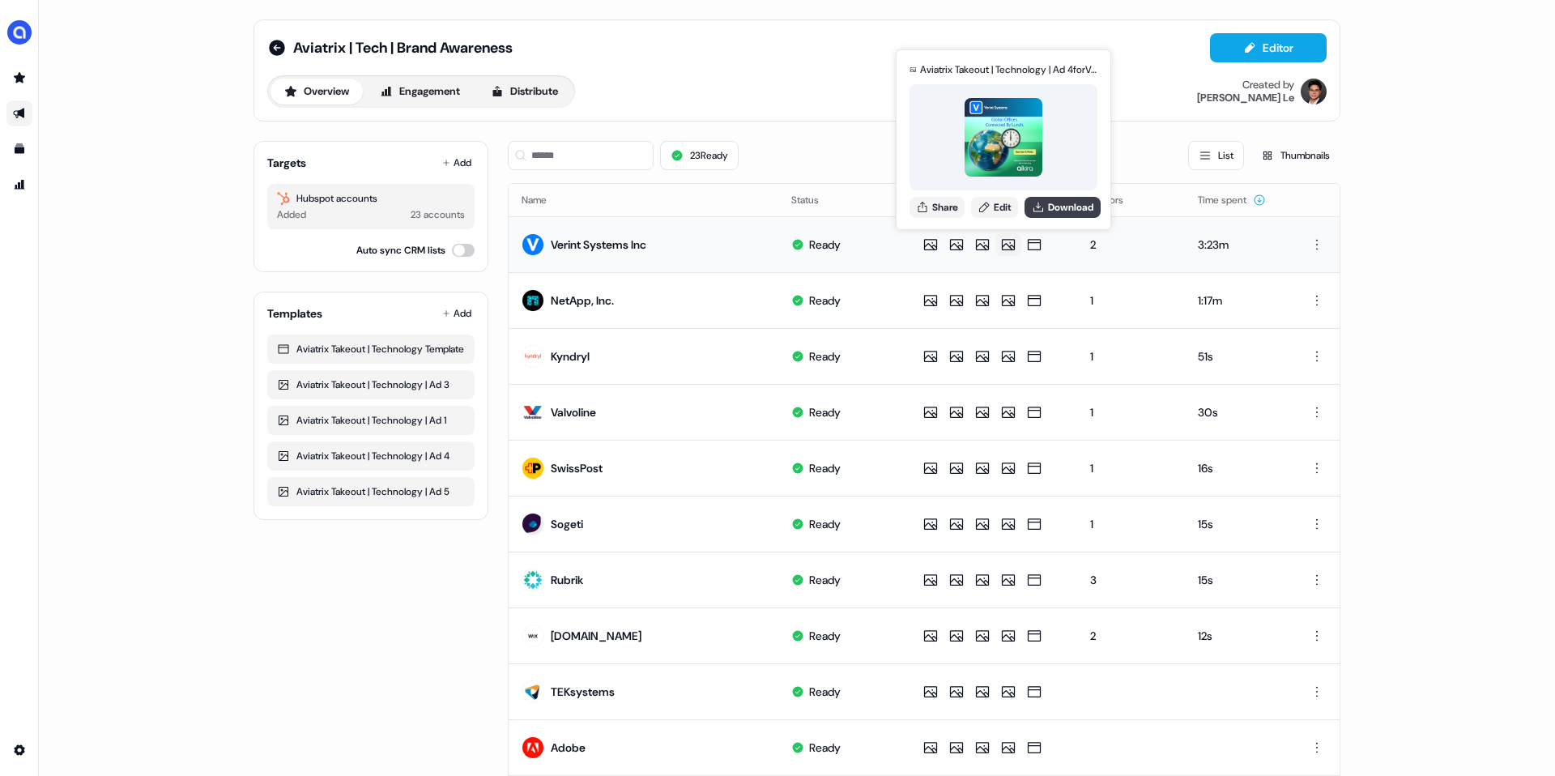
click at [1050, 210] on button "Download" at bounding box center [1062, 207] width 76 height 21
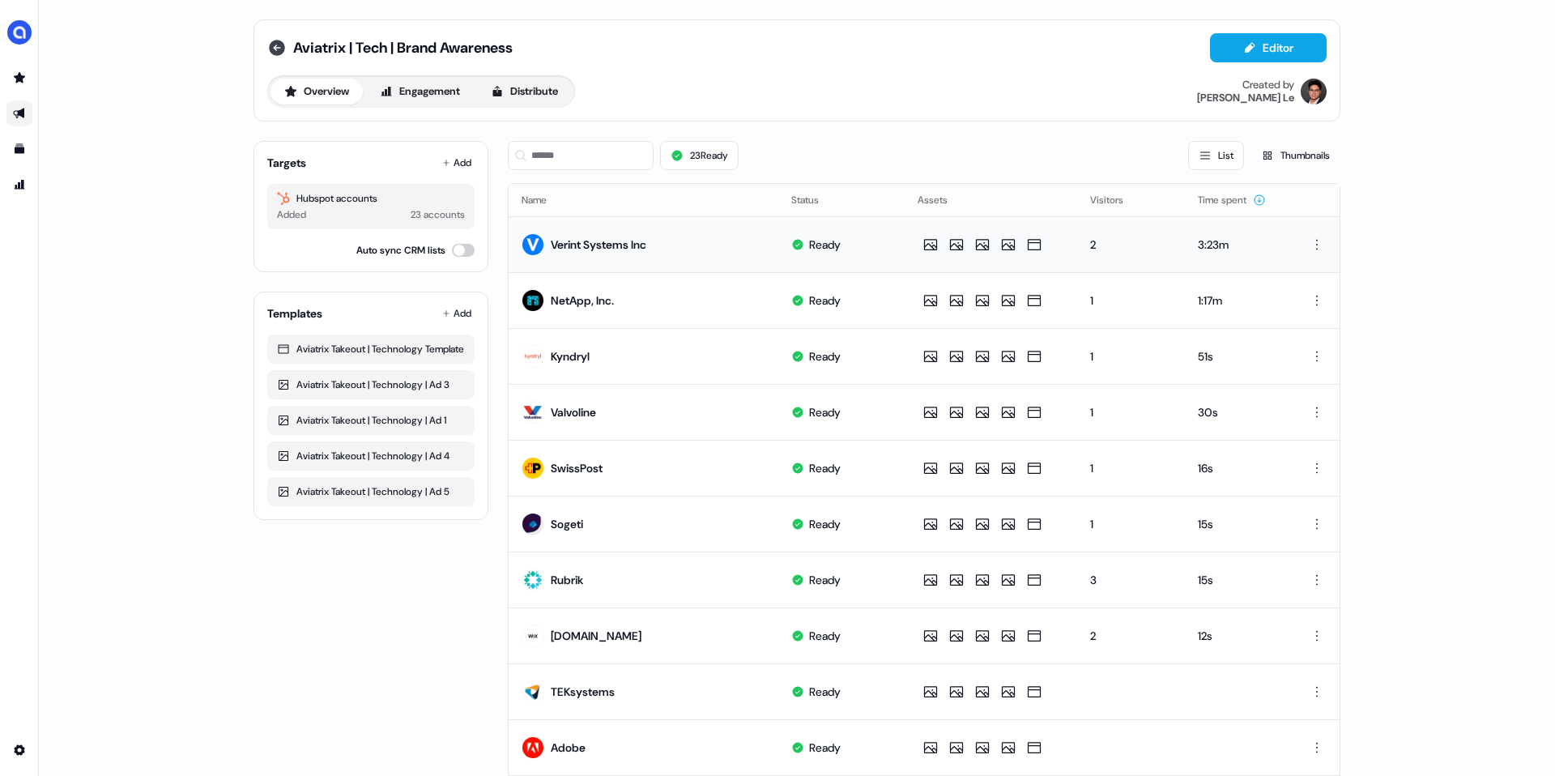
click at [276, 38] on icon at bounding box center [276, 47] width 19 height 19
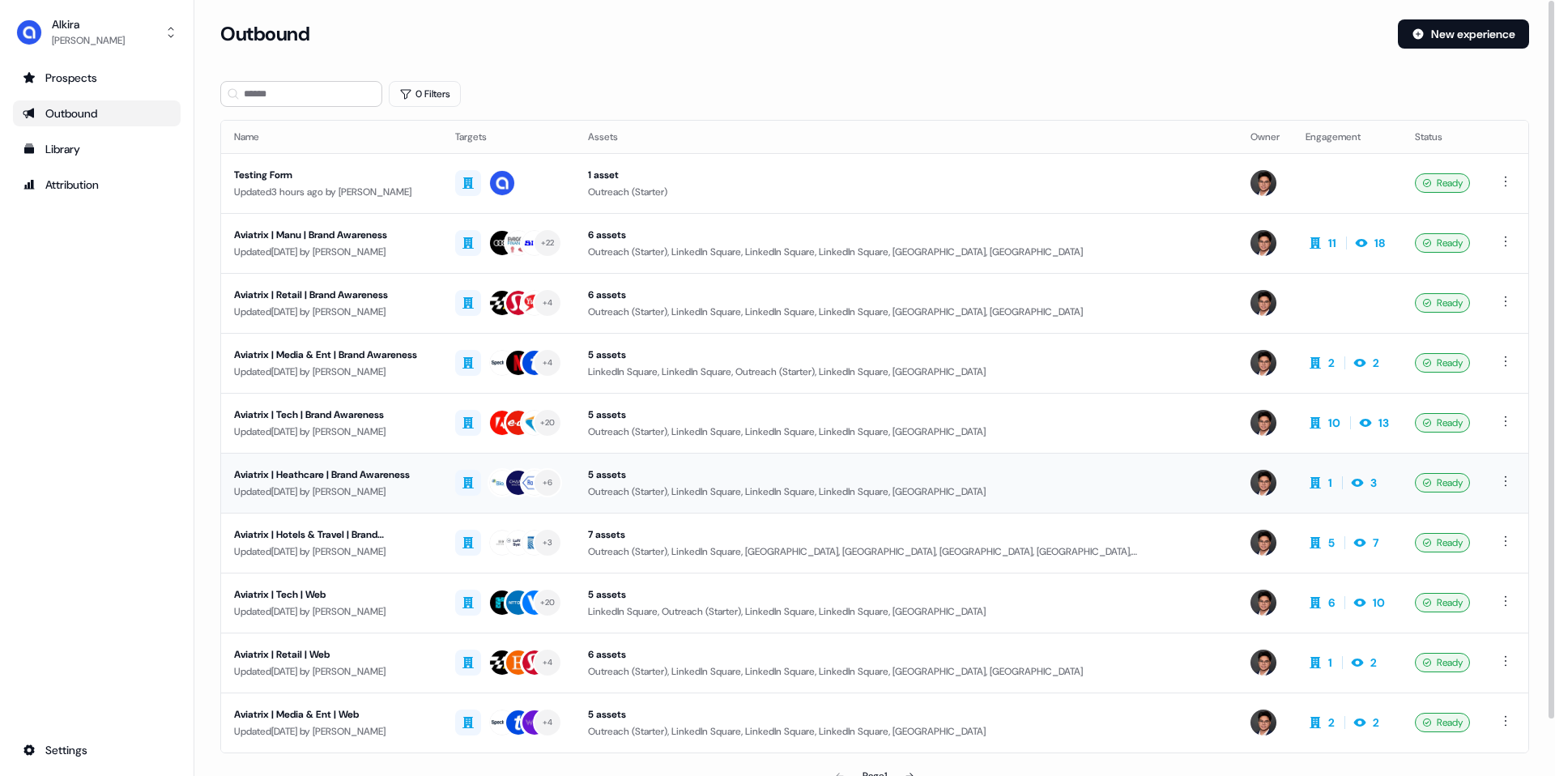
click at [393, 473] on div "Aviatrix | Heathcare | Brand Awareness" at bounding box center [331, 474] width 195 height 16
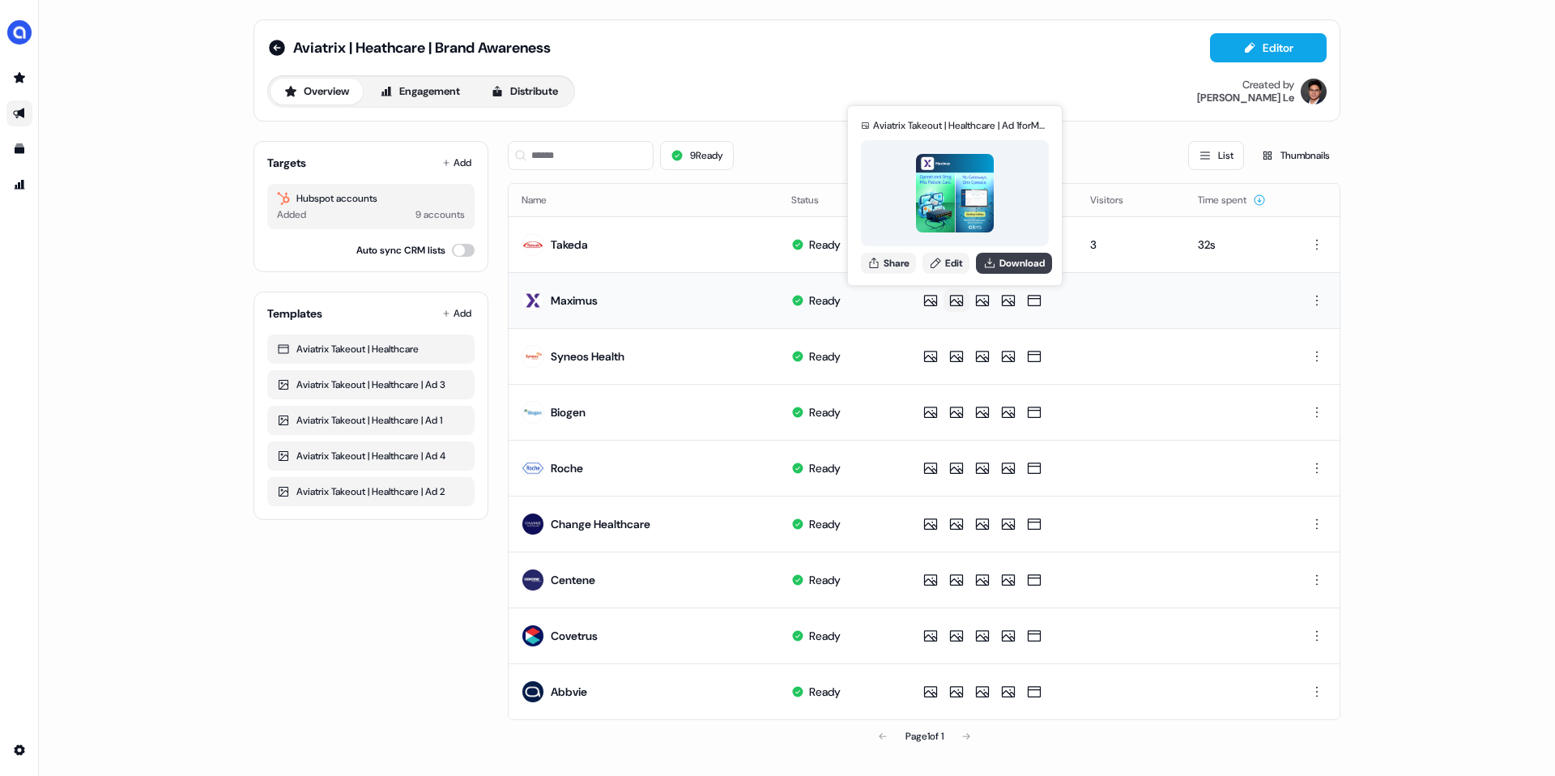
click at [1002, 265] on button "Download" at bounding box center [1014, 263] width 76 height 21
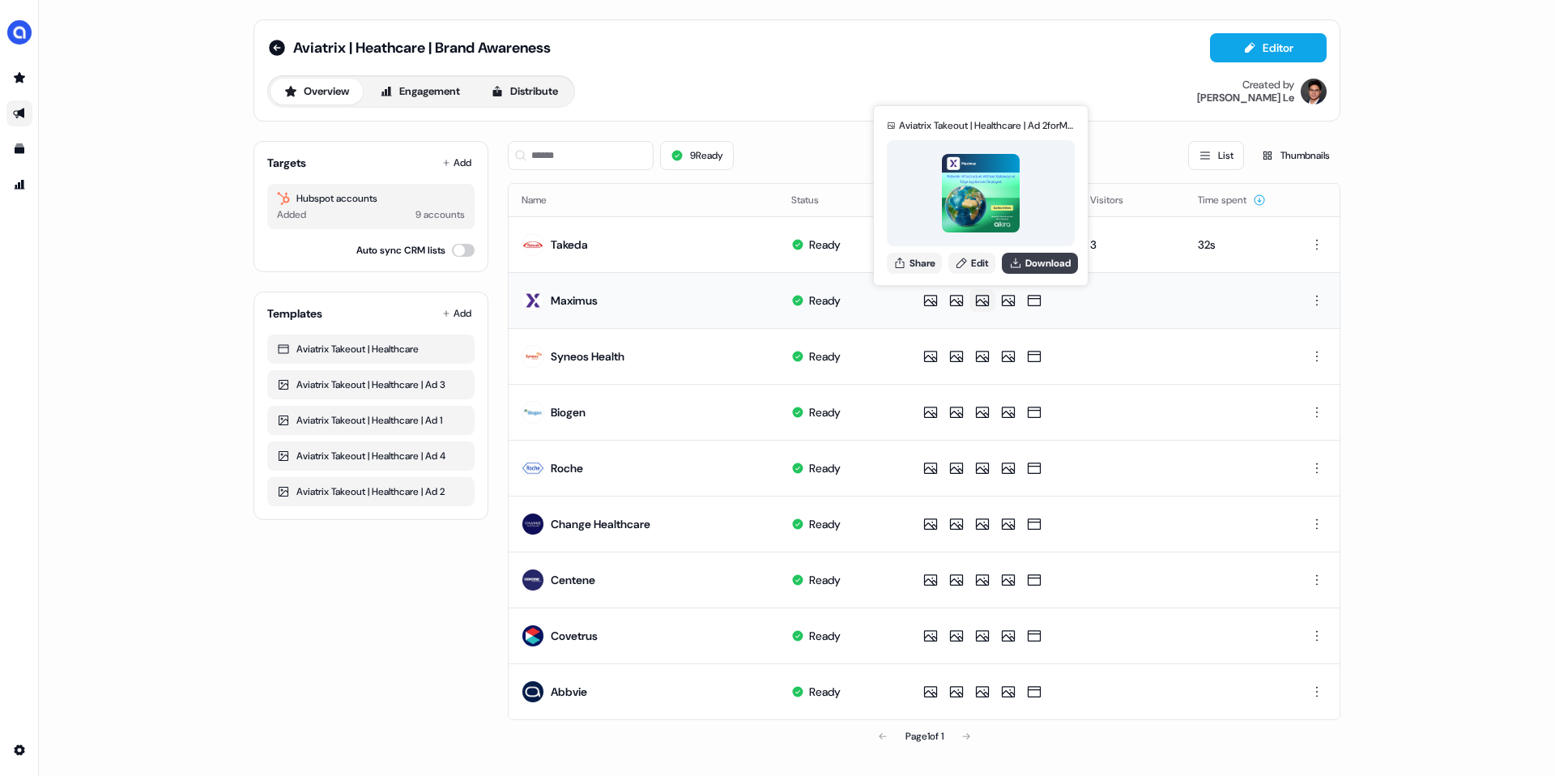
click at [1030, 265] on button "Download" at bounding box center [1040, 263] width 76 height 21
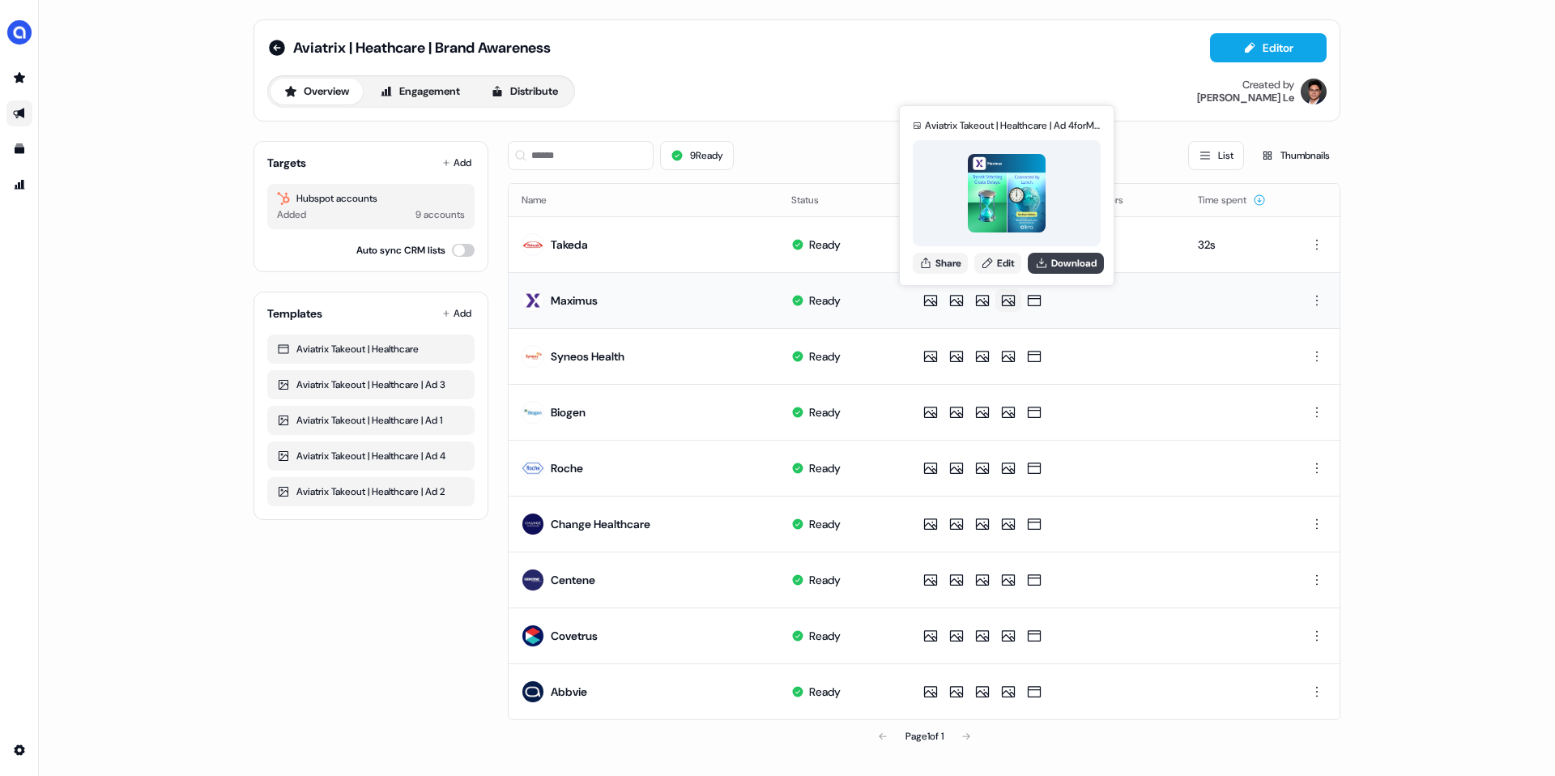
click at [1058, 260] on button "Download" at bounding box center [1065, 263] width 76 height 21
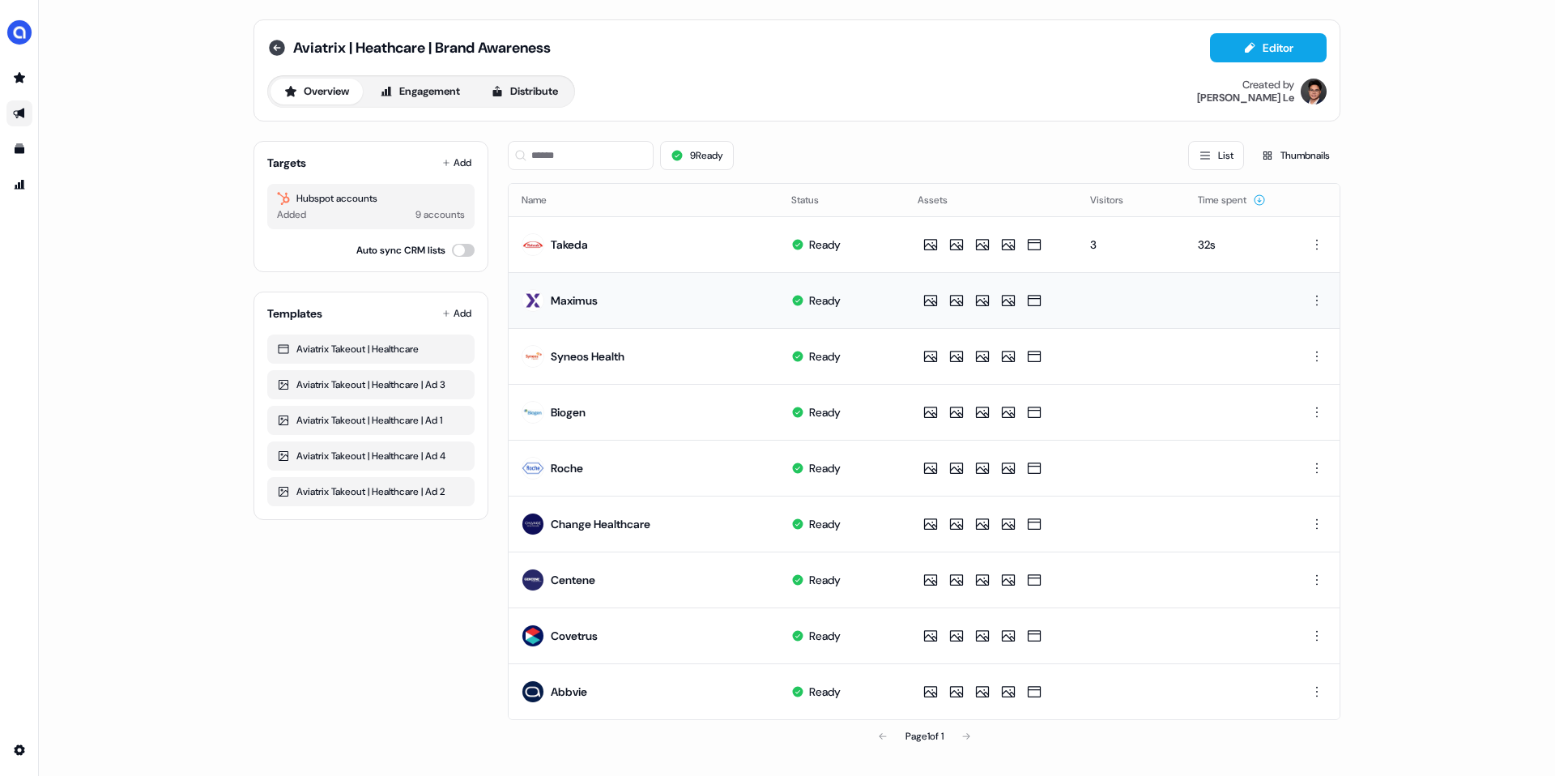
click at [280, 45] on icon at bounding box center [277, 48] width 16 height 16
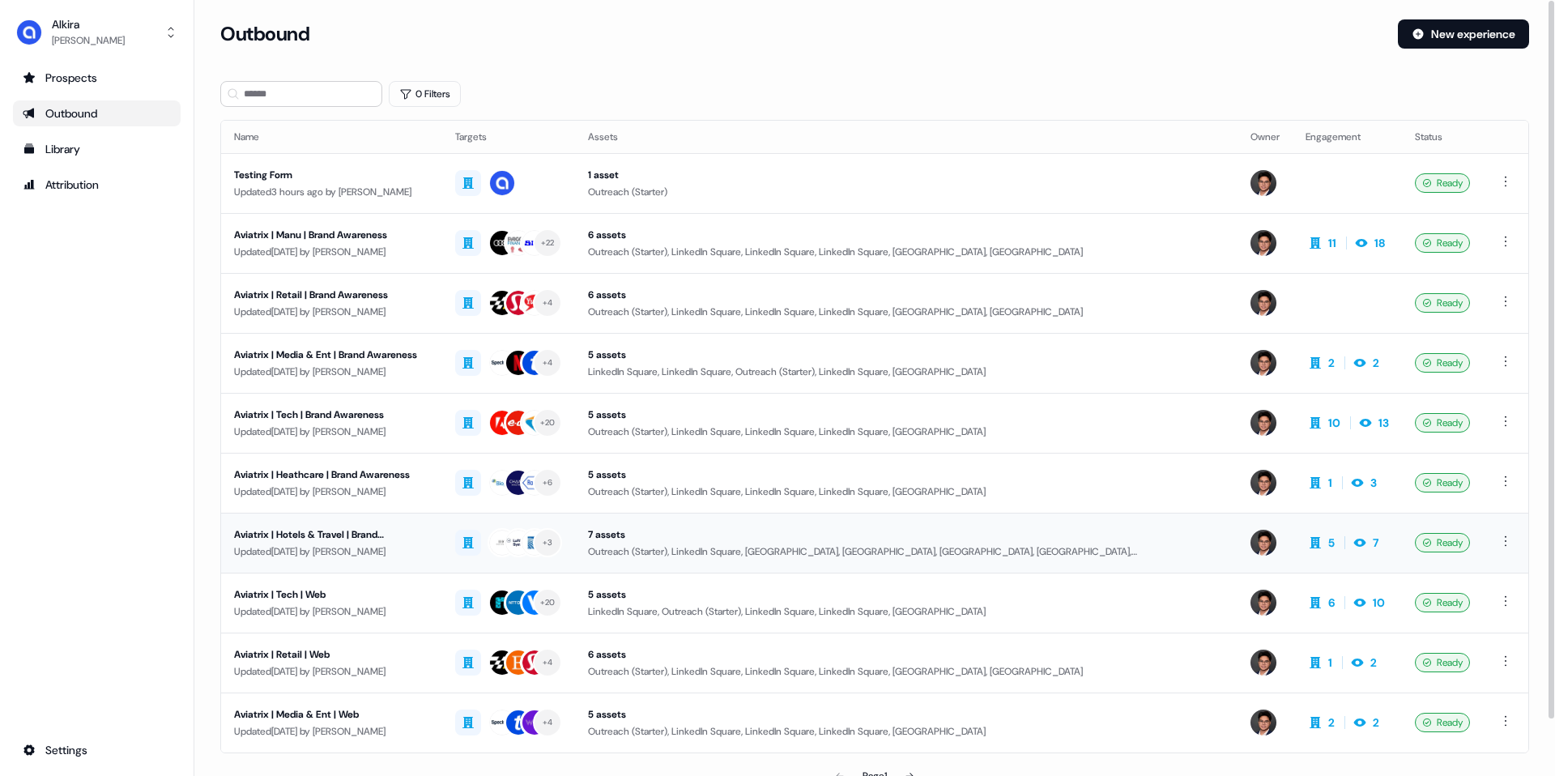
click at [389, 543] on div "Updated [DATE] by [PERSON_NAME]" at bounding box center [331, 551] width 195 height 16
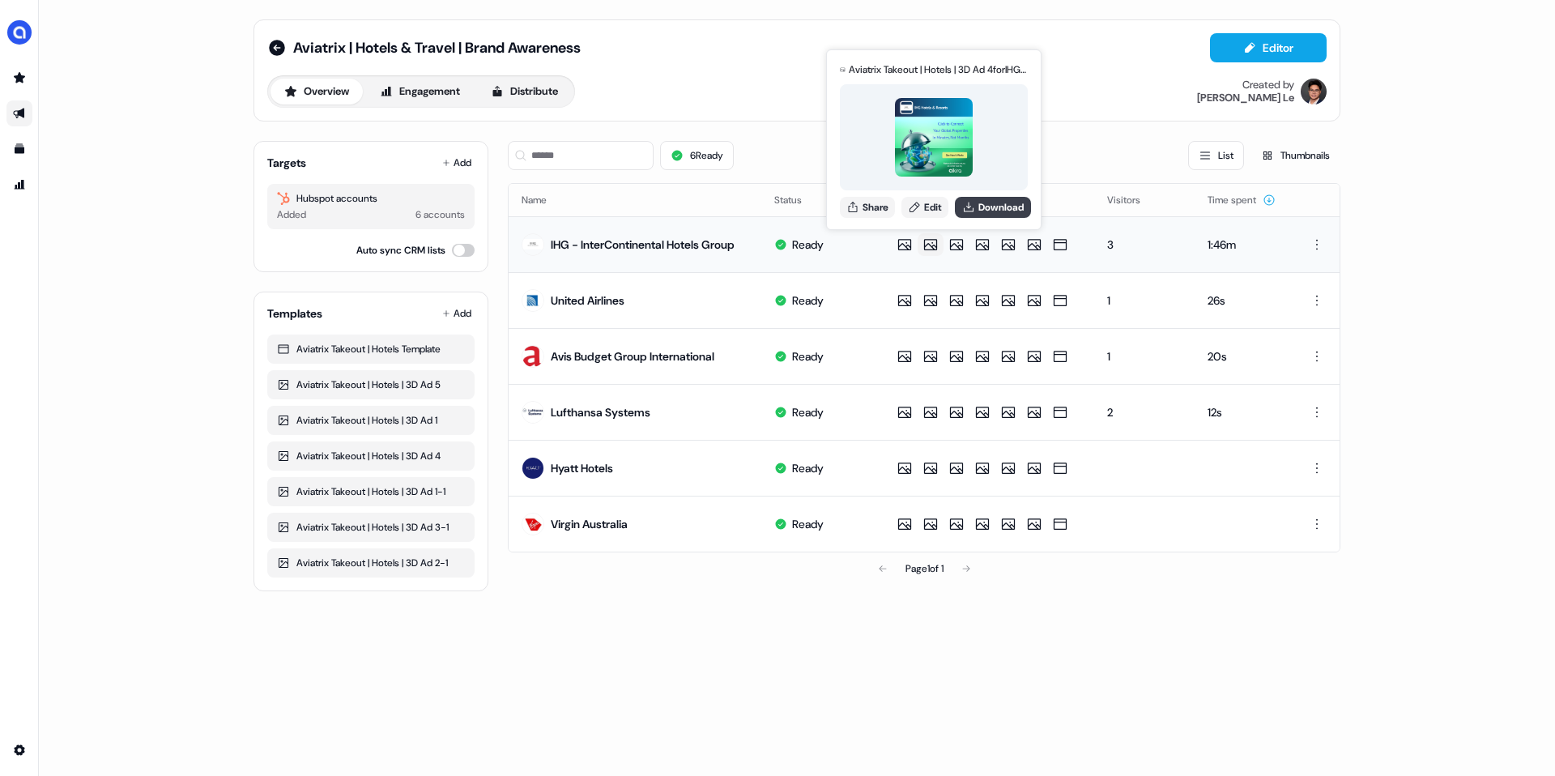
click at [979, 211] on button "Download" at bounding box center [993, 207] width 76 height 21
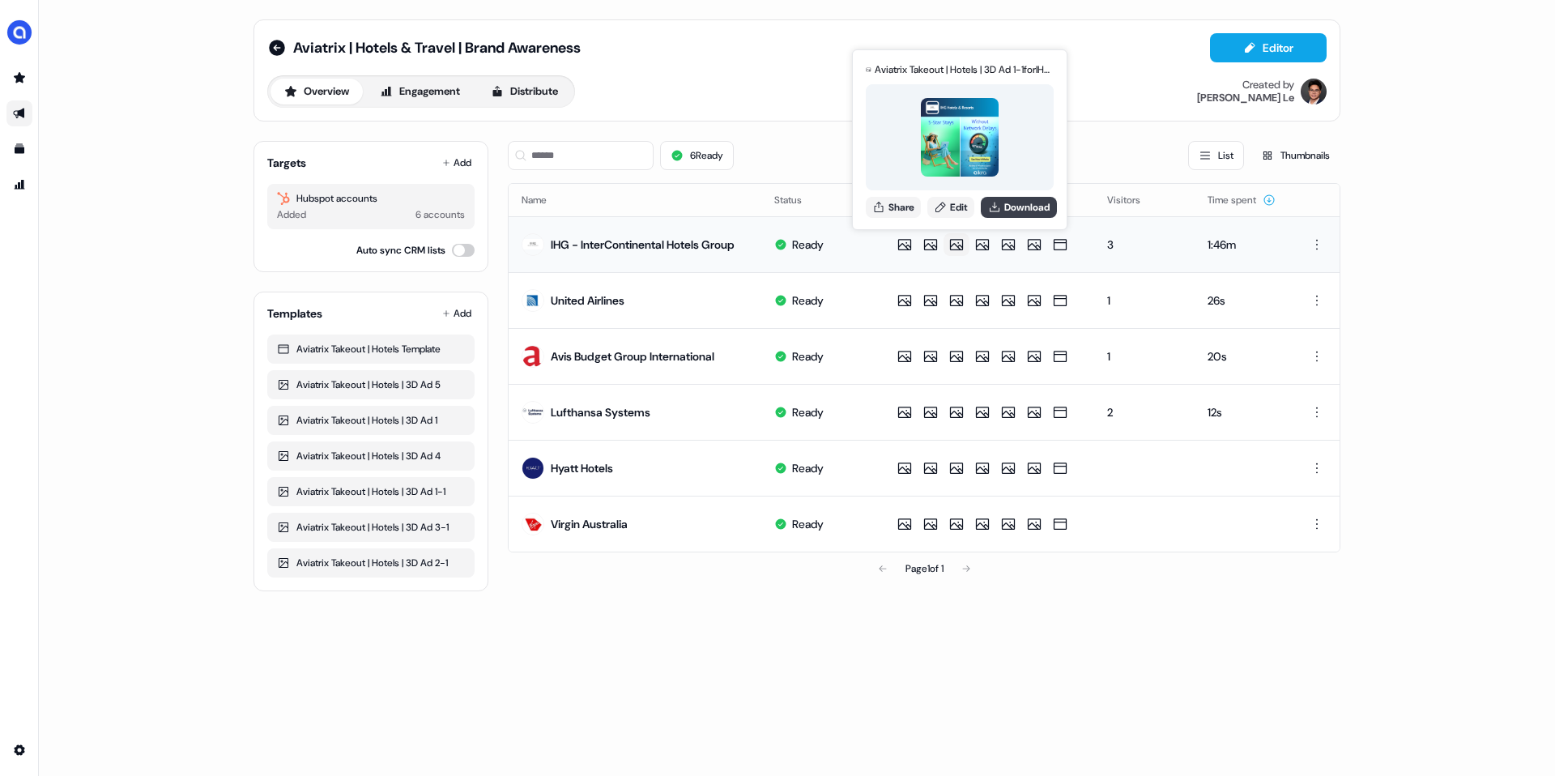
click at [1008, 207] on button "Download" at bounding box center [1019, 207] width 76 height 21
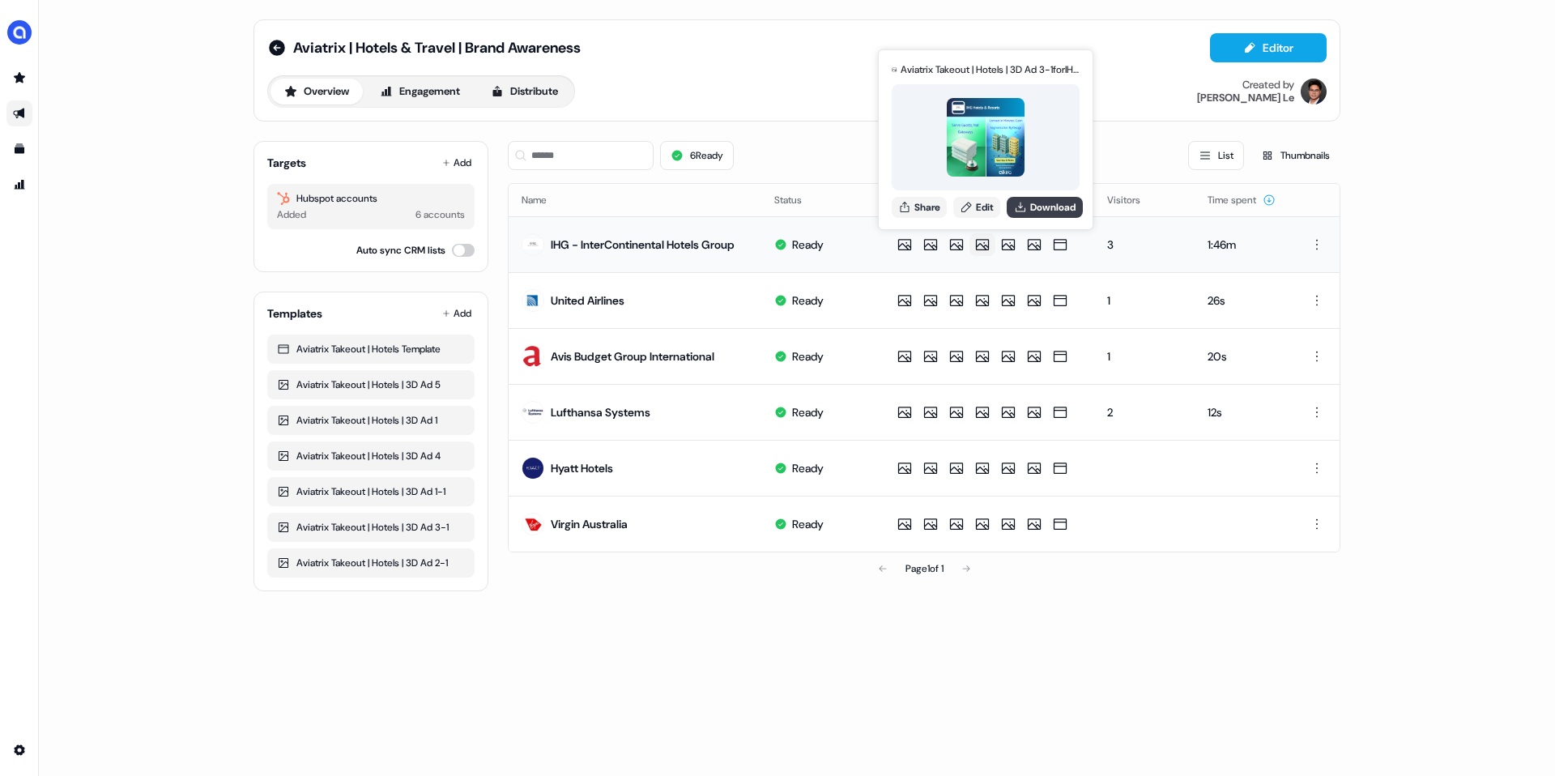
click at [1032, 208] on button "Download" at bounding box center [1044, 207] width 76 height 21
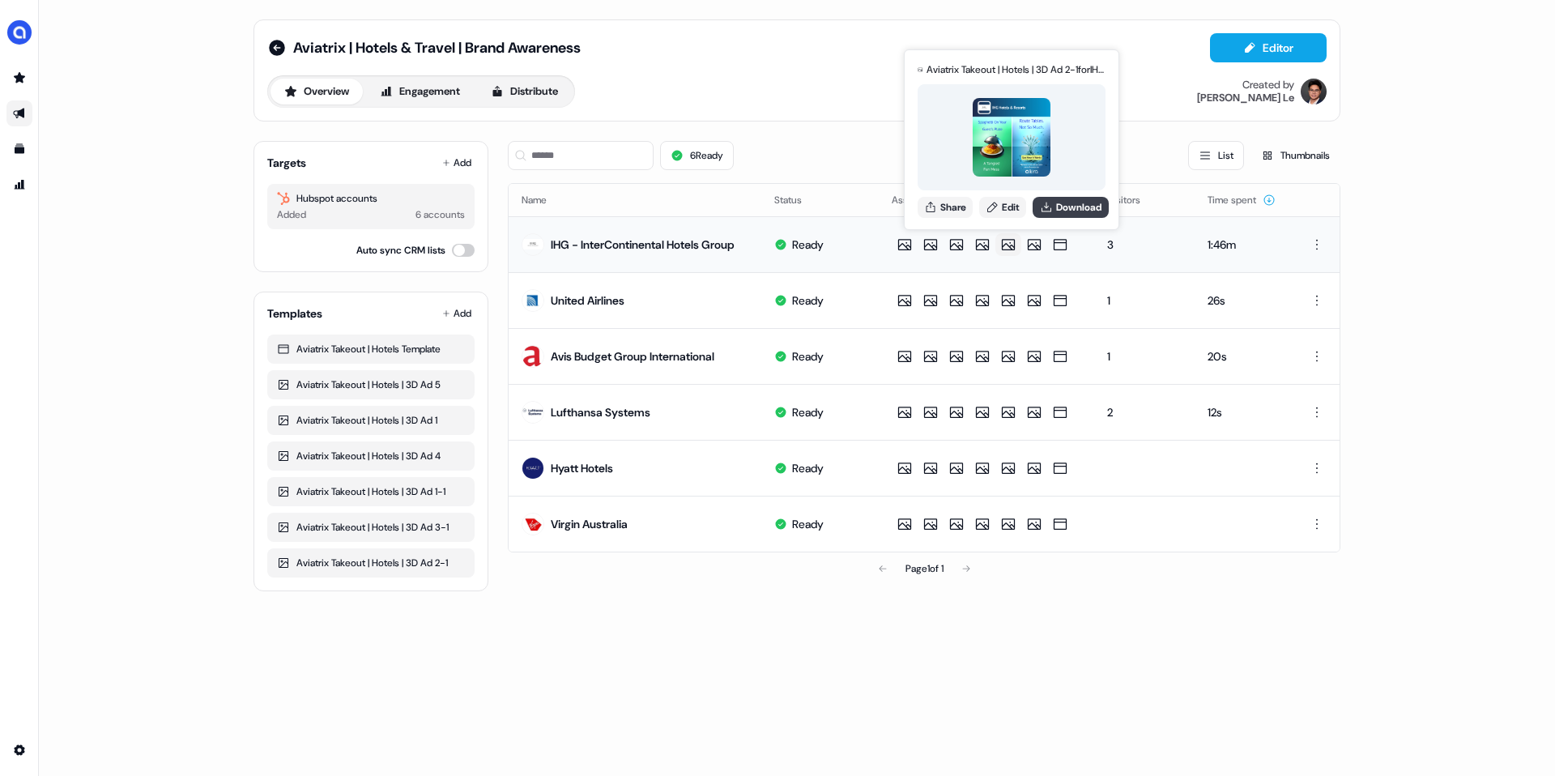
click at [1059, 211] on button "Download" at bounding box center [1070, 207] width 76 height 21
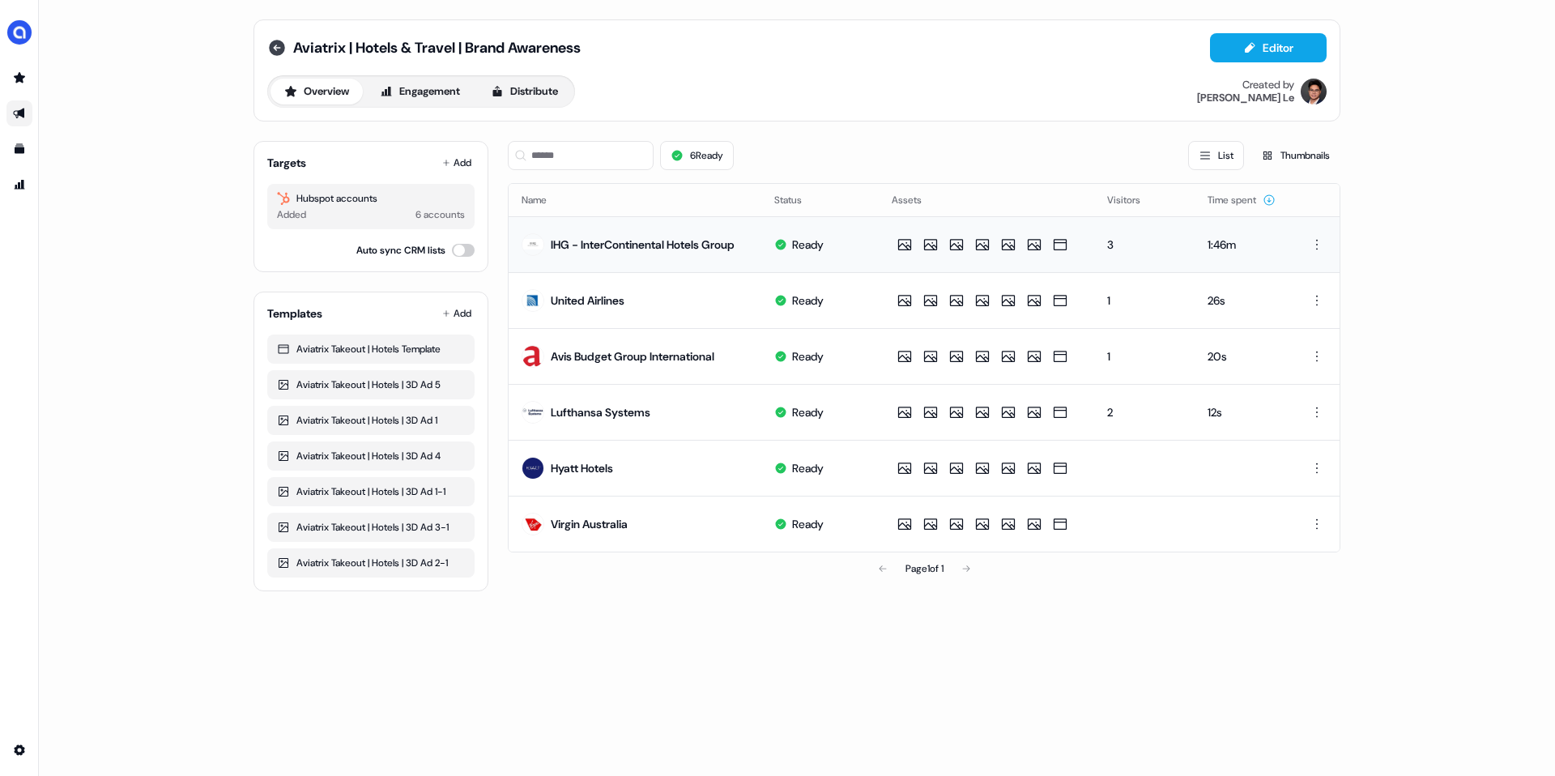
click at [286, 51] on icon at bounding box center [276, 47] width 19 height 19
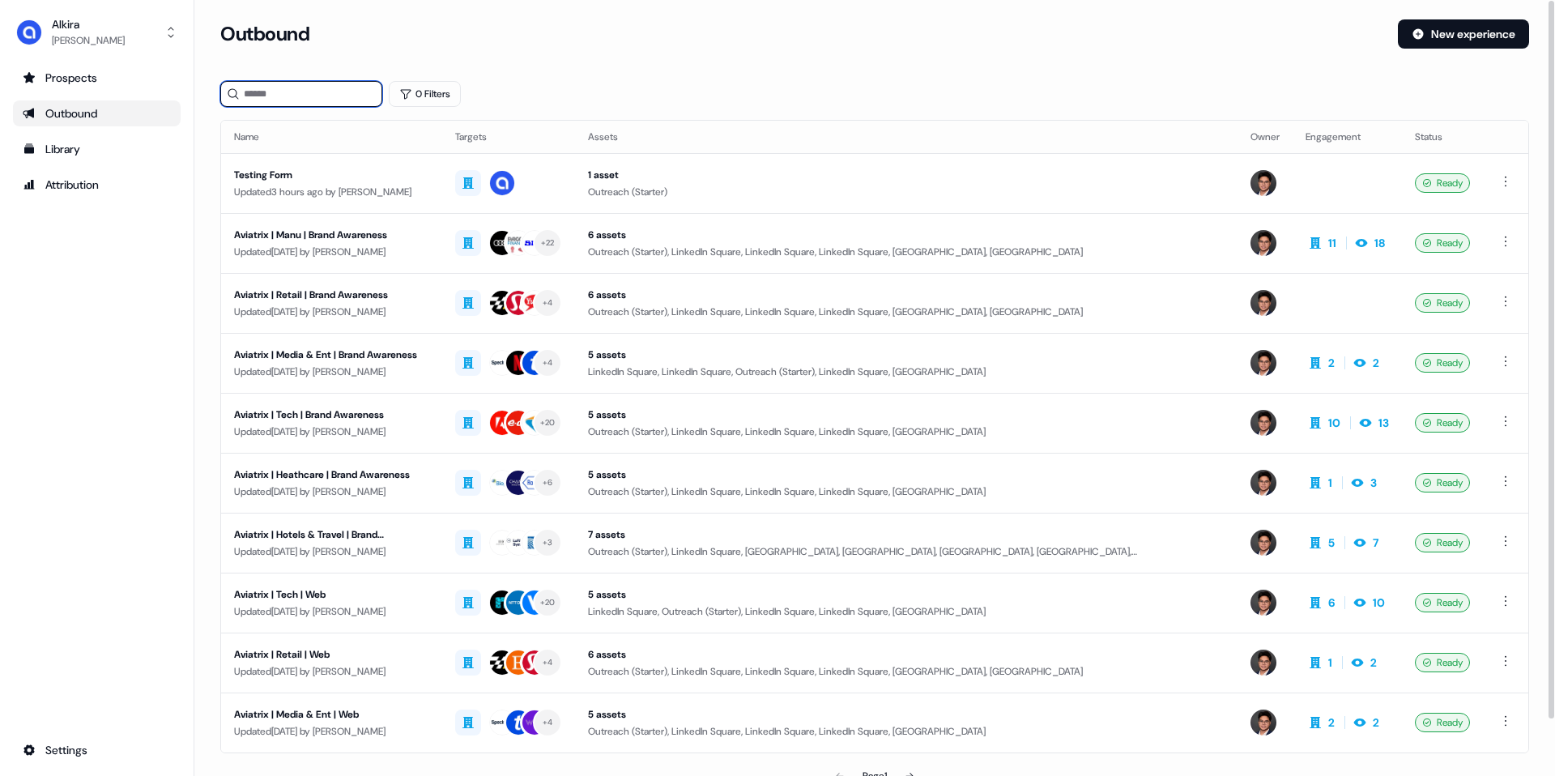
click at [308, 86] on input at bounding box center [301, 94] width 162 height 26
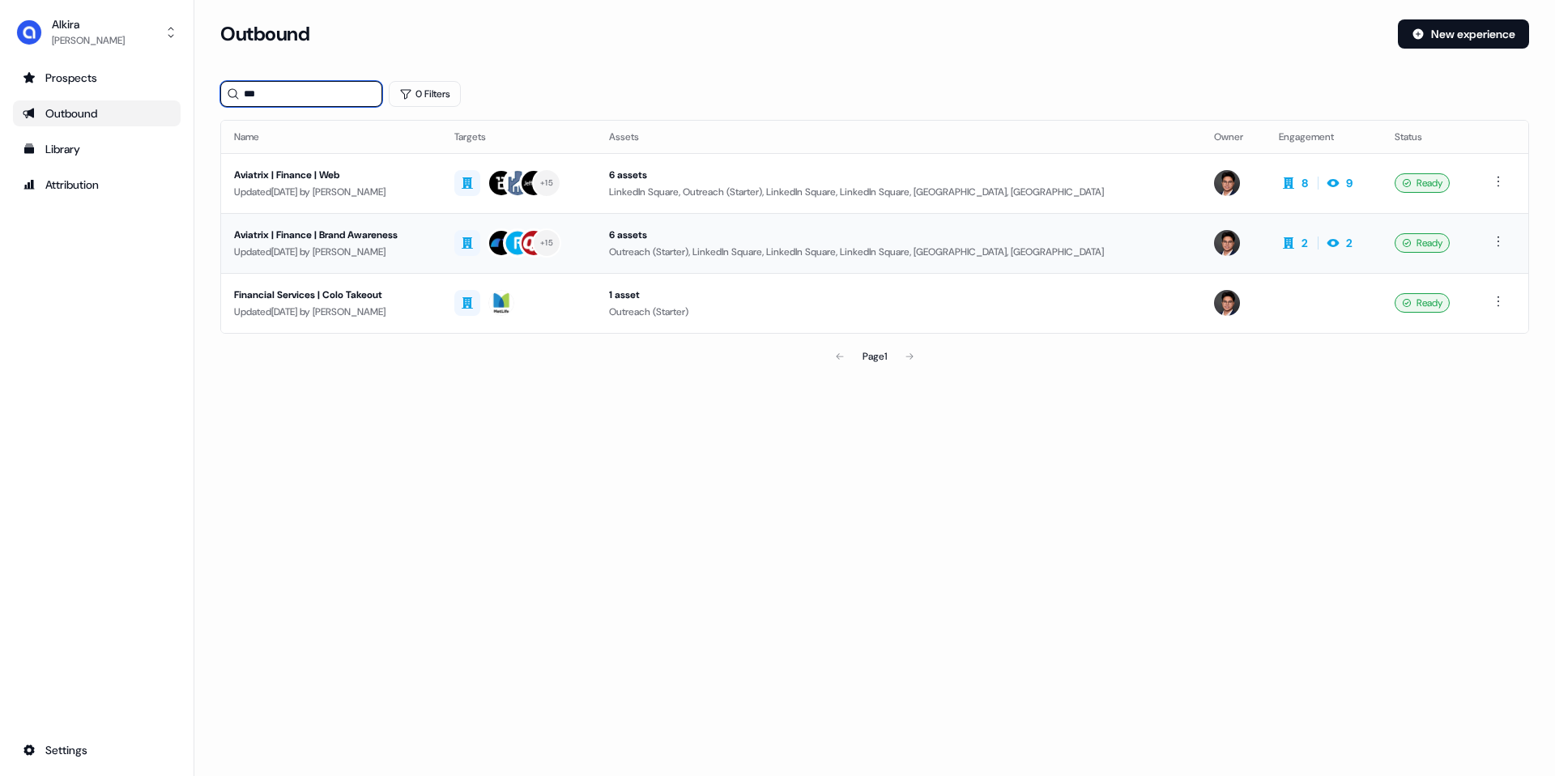
type input "***"
click at [395, 233] on div "Aviatrix | Finance | Brand Awareness" at bounding box center [331, 235] width 194 height 16
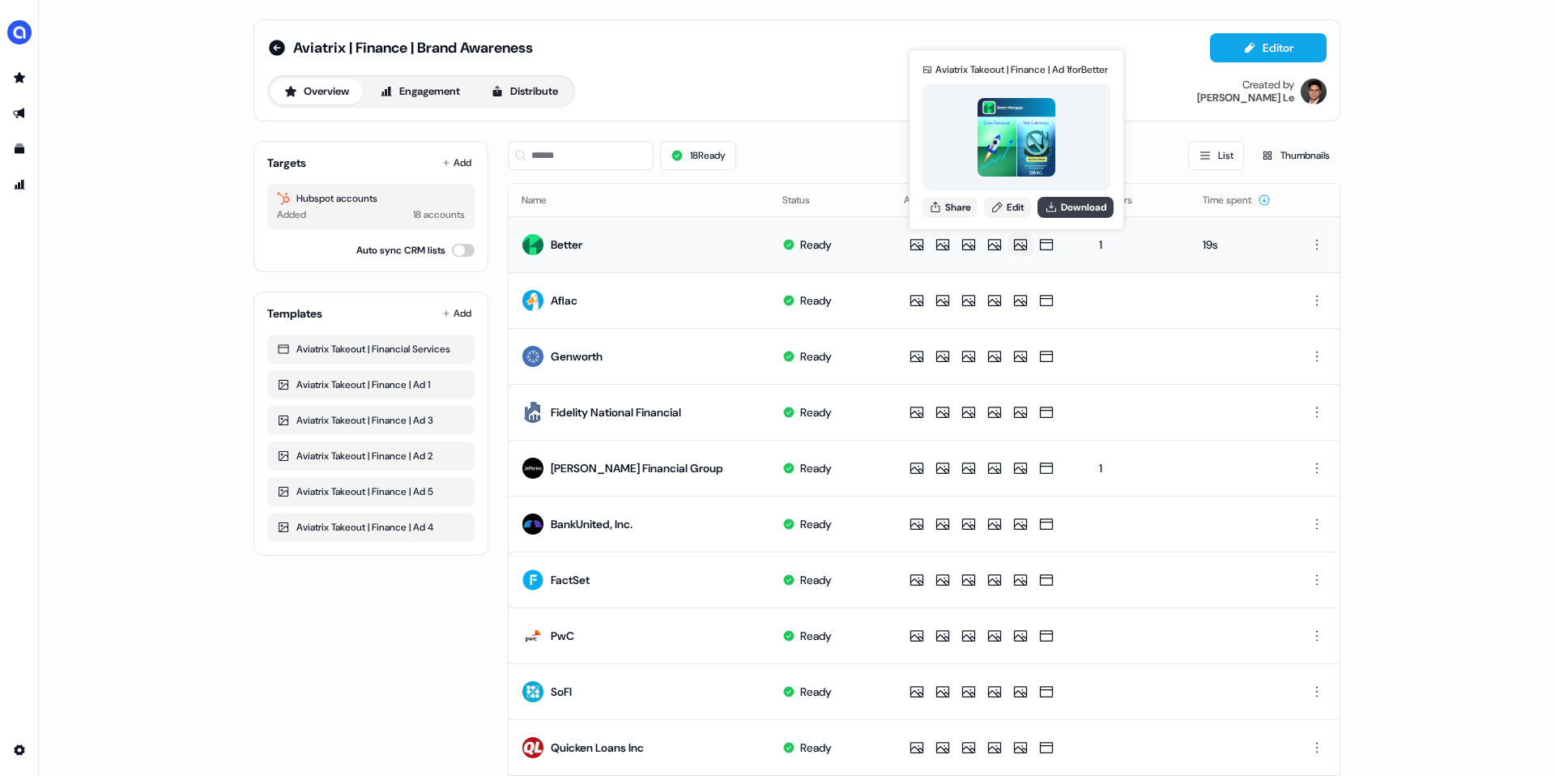
click at [1062, 208] on button "Download" at bounding box center [1075, 207] width 76 height 21
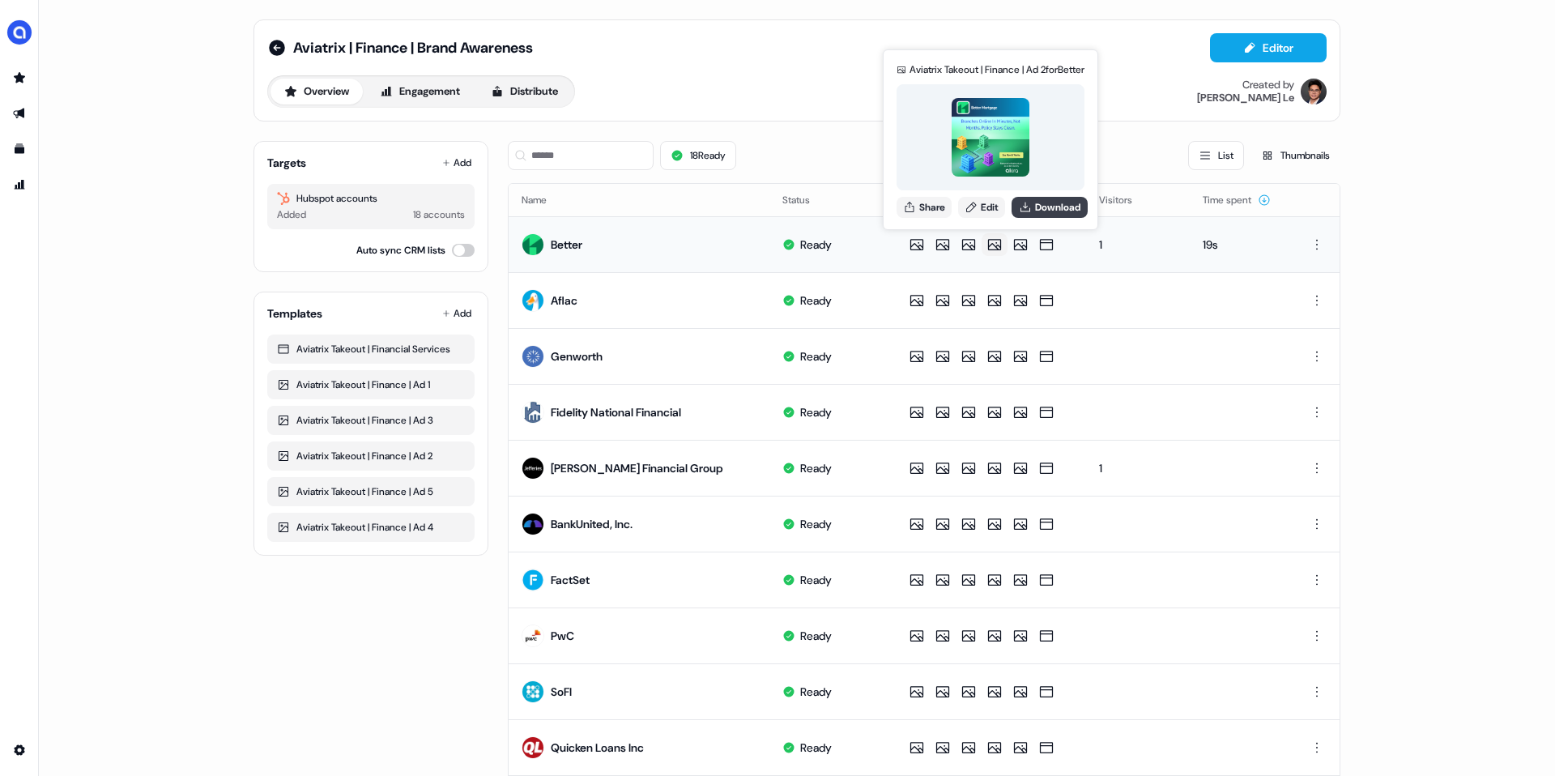
click at [1040, 212] on button "Download" at bounding box center [1049, 207] width 76 height 21
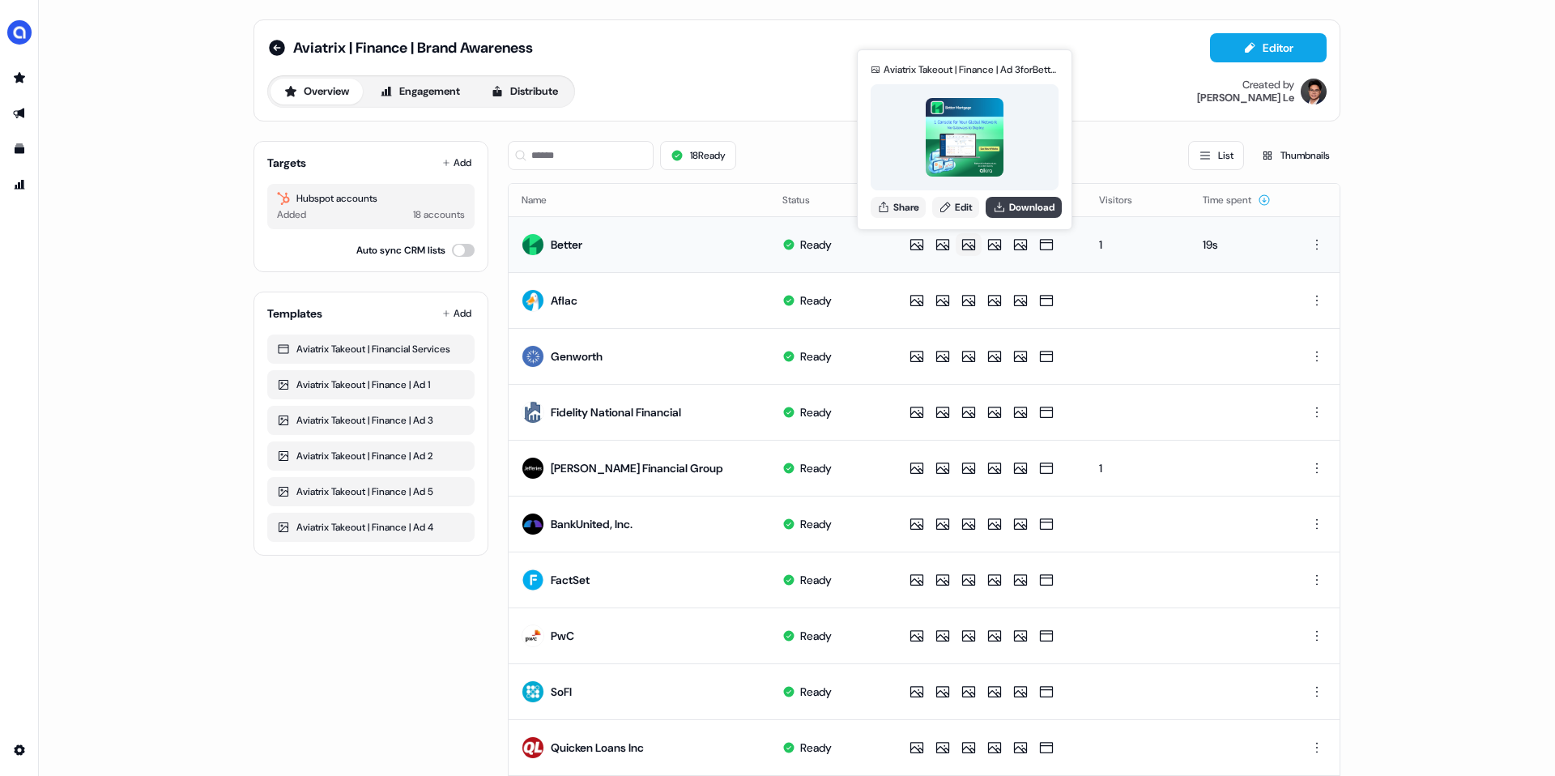
click at [1015, 212] on button "Download" at bounding box center [1023, 207] width 76 height 21
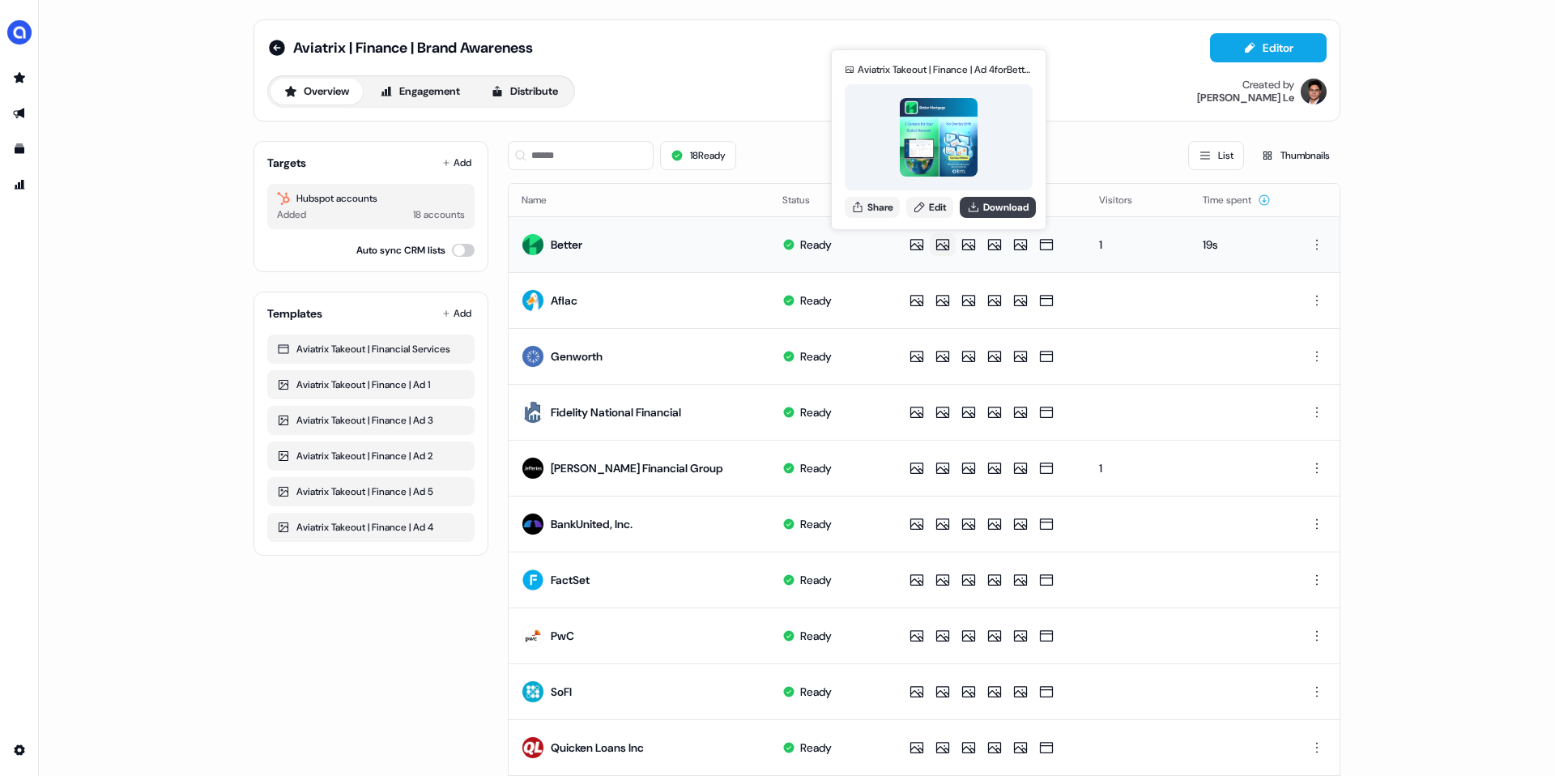
click at [986, 206] on button "Download" at bounding box center [997, 207] width 76 height 21
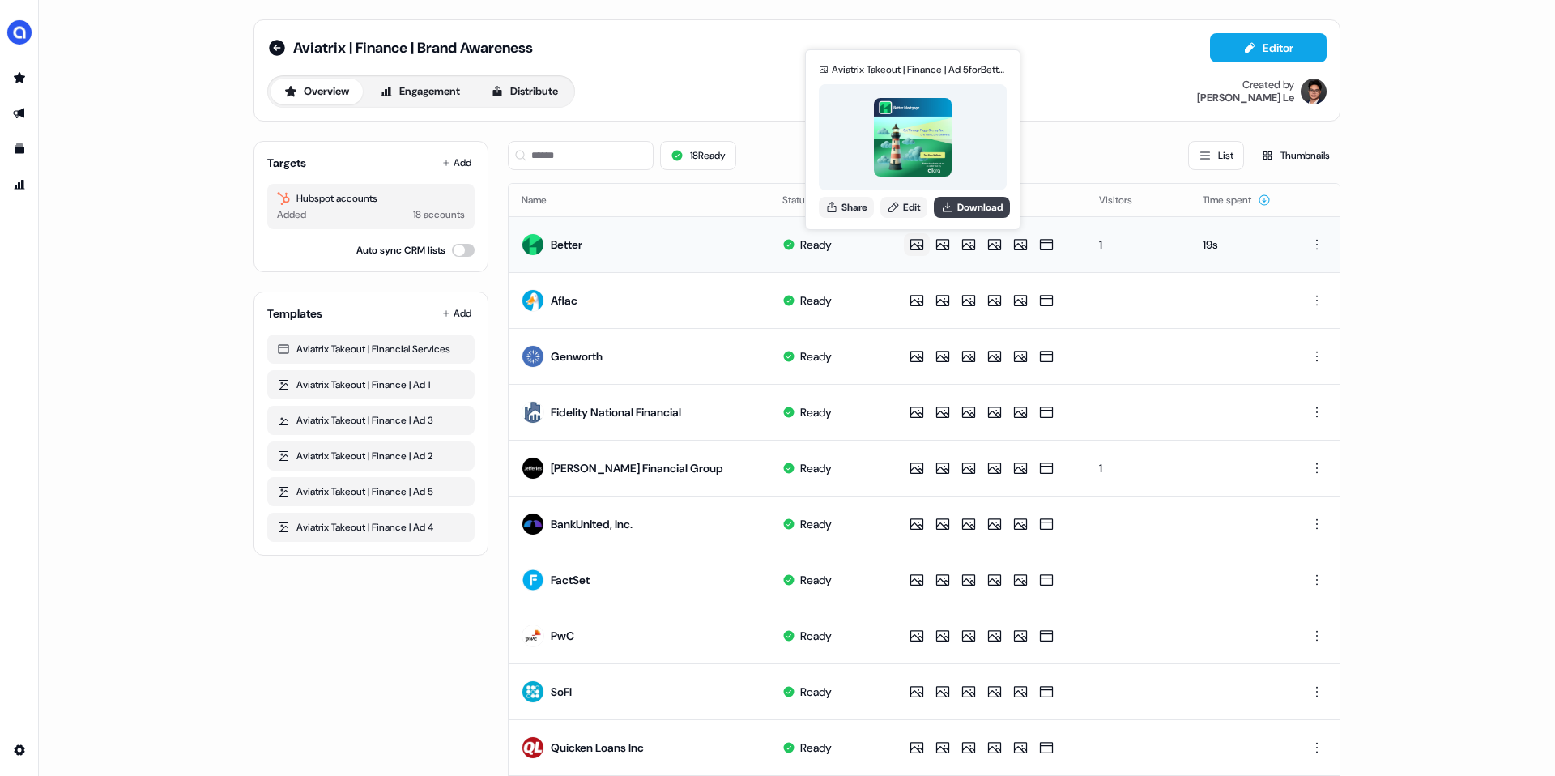
click at [981, 203] on button "Download" at bounding box center [972, 207] width 76 height 21
